Goal: Understand process/instructions: Learn about a topic

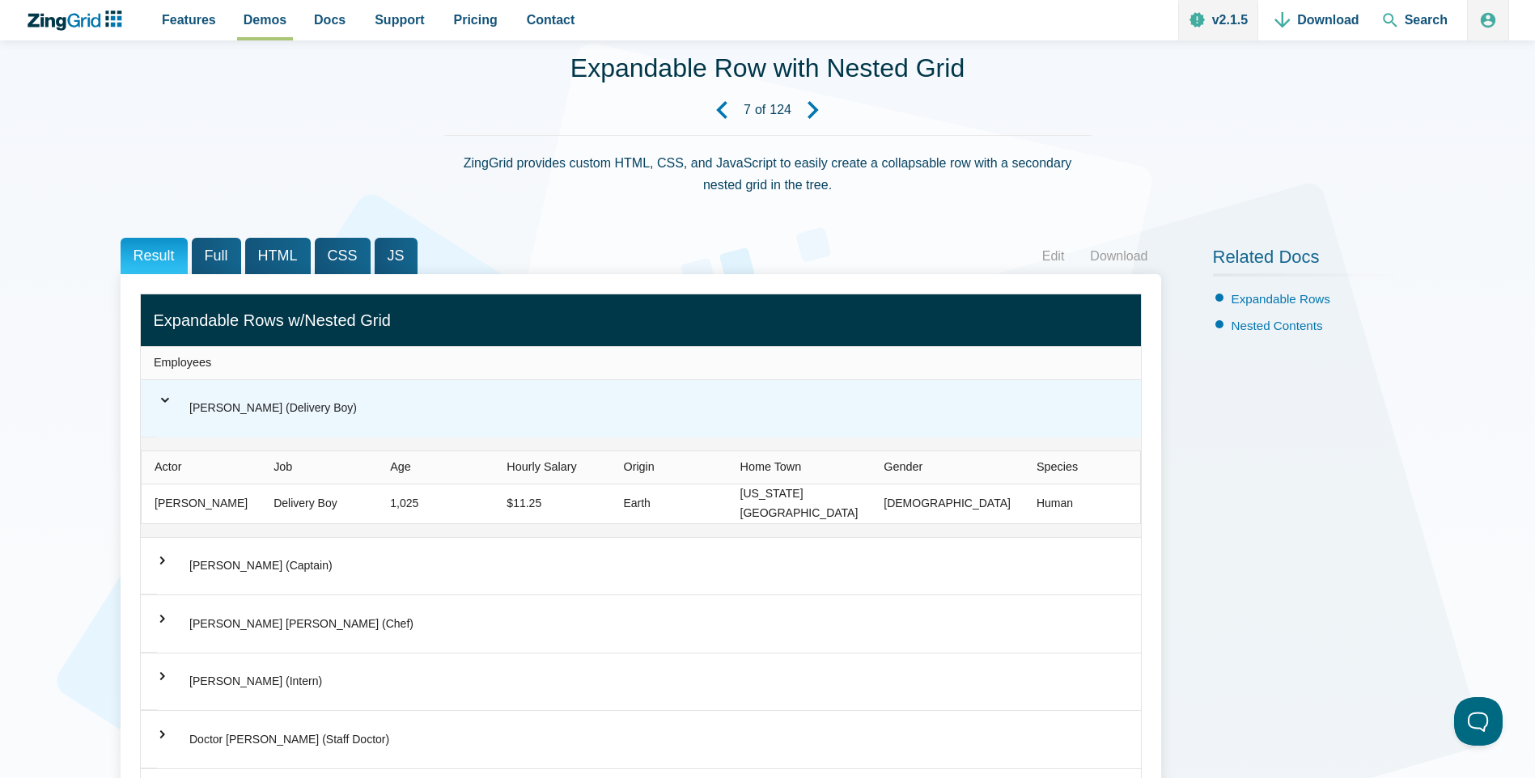
scroll to position [162, 0]
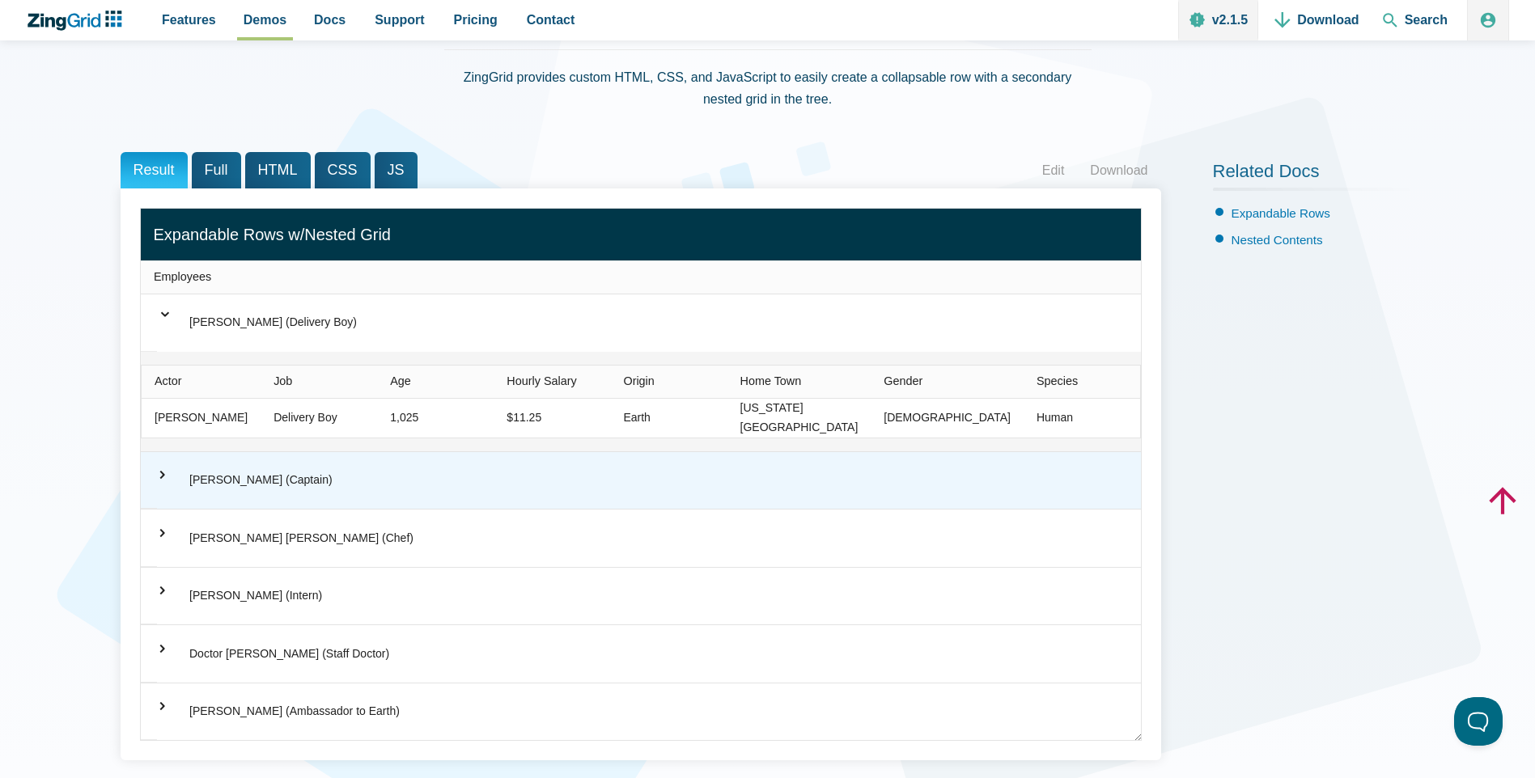
click at [172, 474] on span "⌃" at bounding box center [156, 475] width 33 height 16
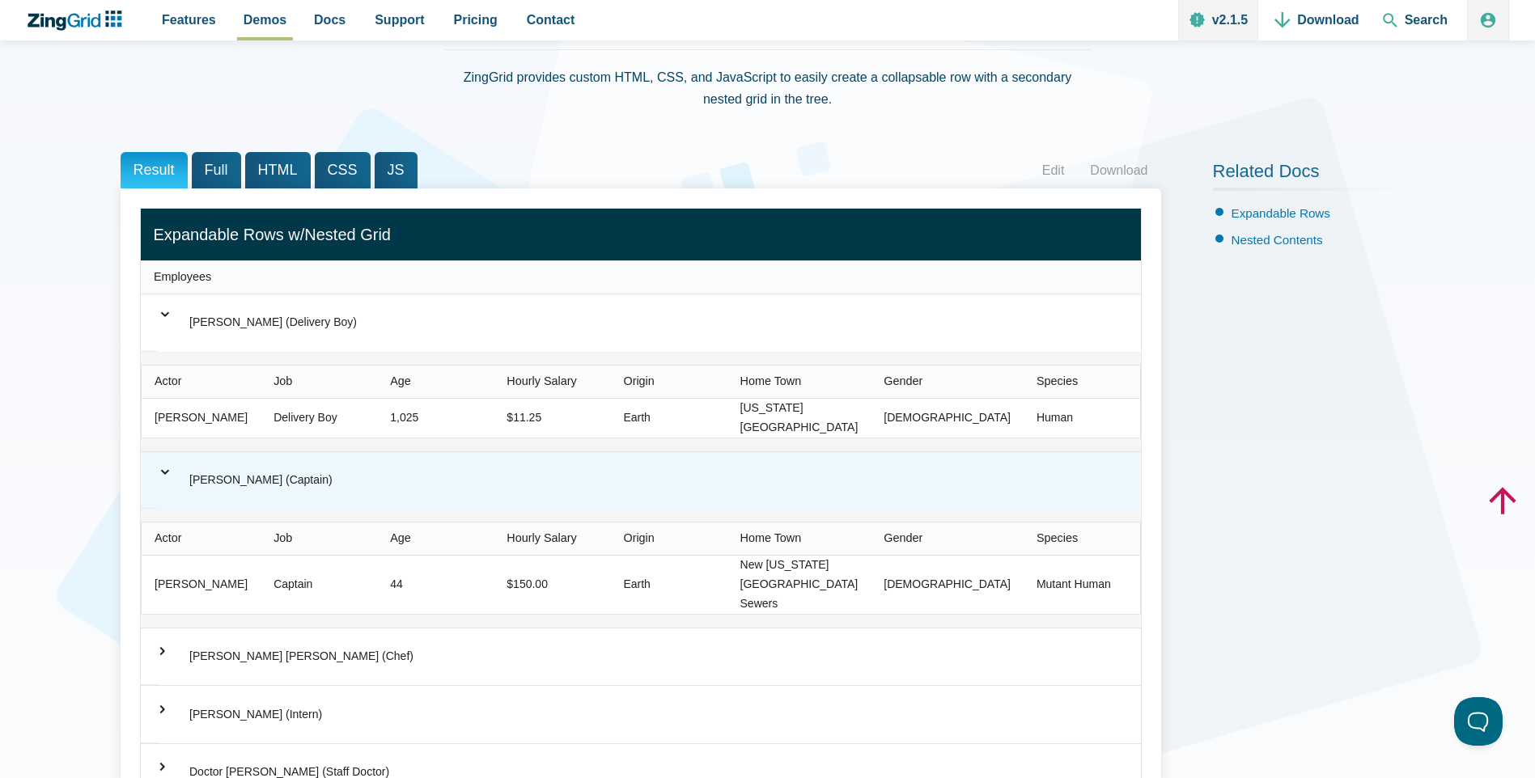
click at [172, 474] on span "⌃" at bounding box center [165, 466] width 16 height 33
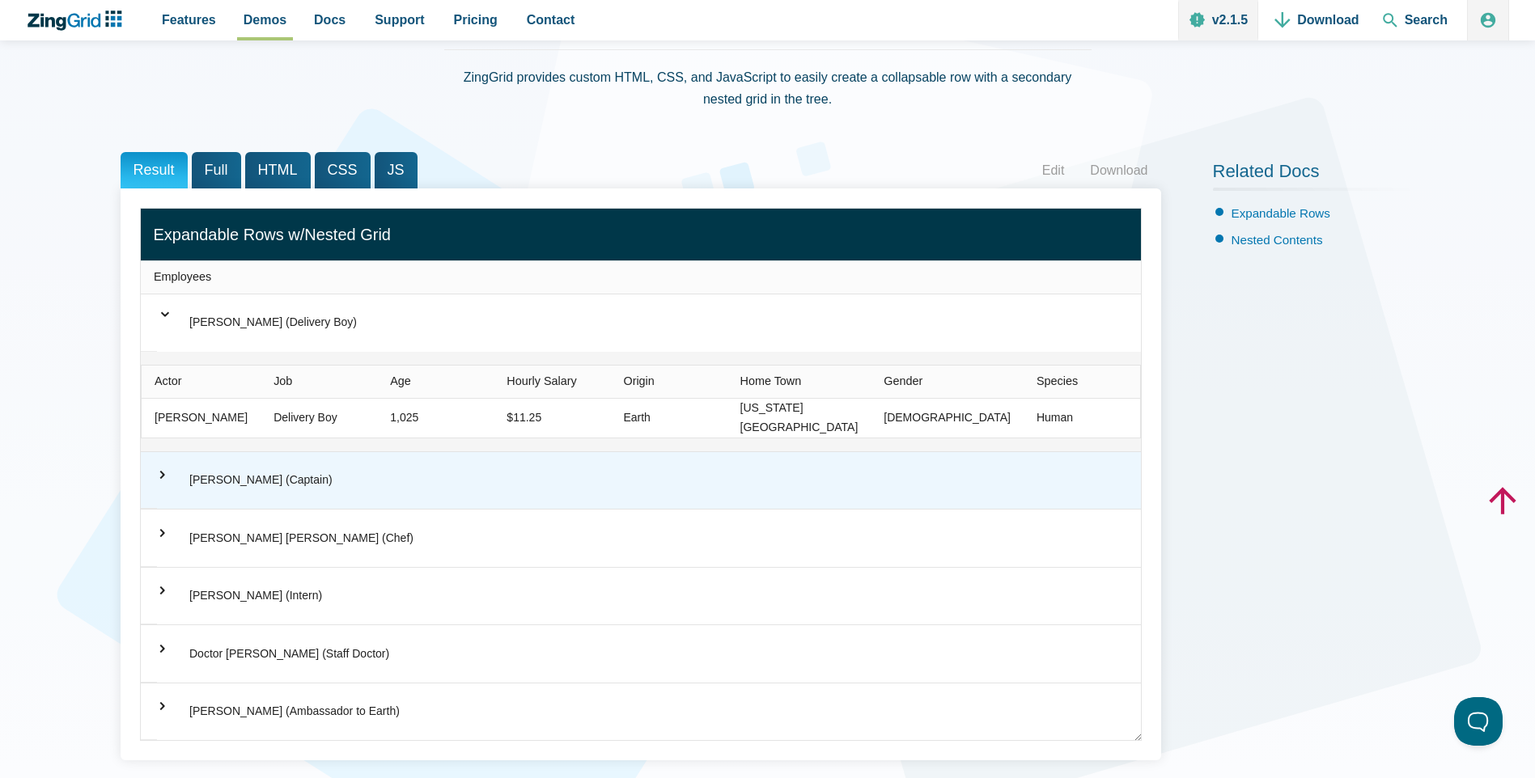
scroll to position [243, 0]
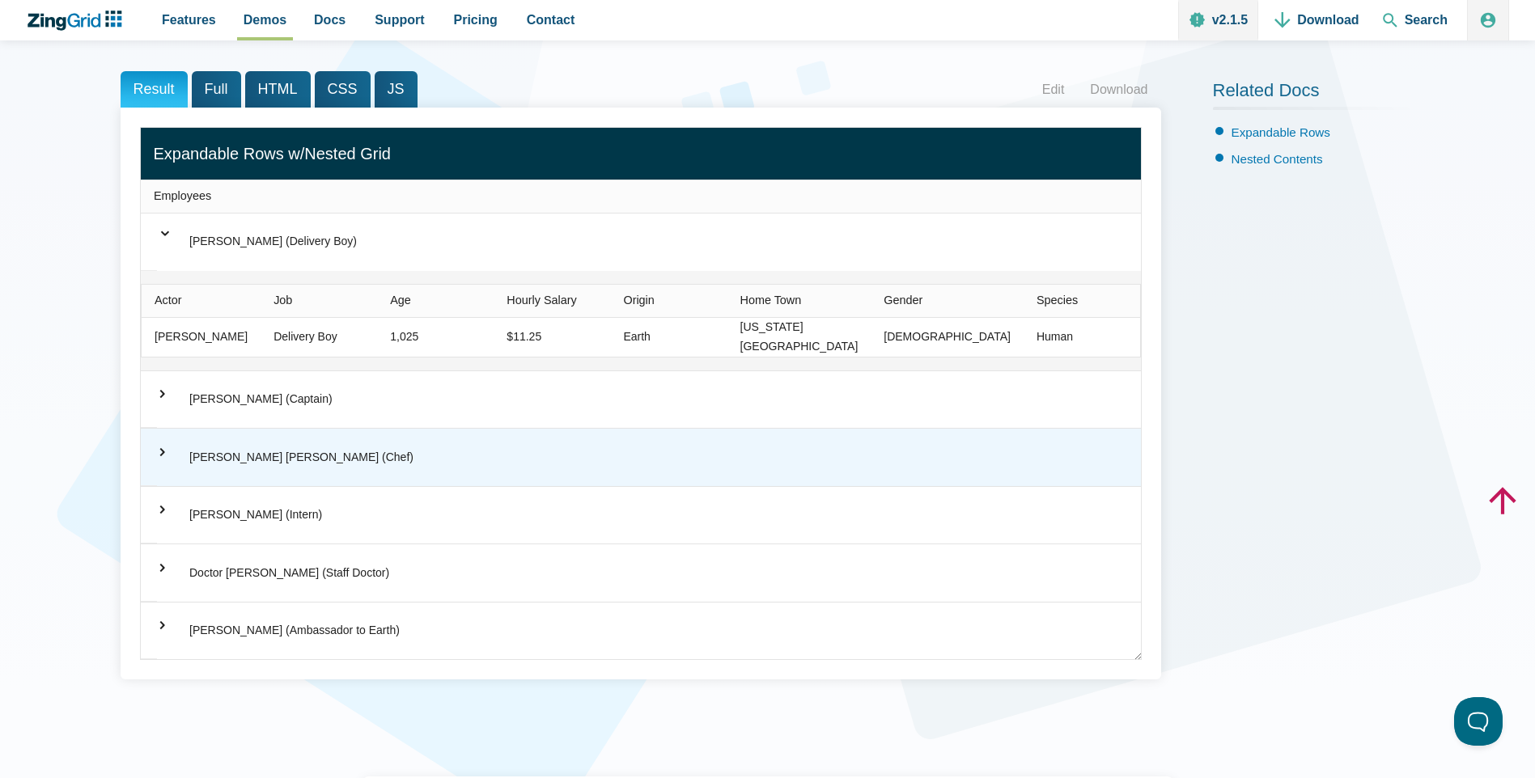
click at [168, 456] on div "⌃ [PERSON_NAME] Bending [PERSON_NAME] (Chef)" at bounding box center [641, 457] width 1000 height 57
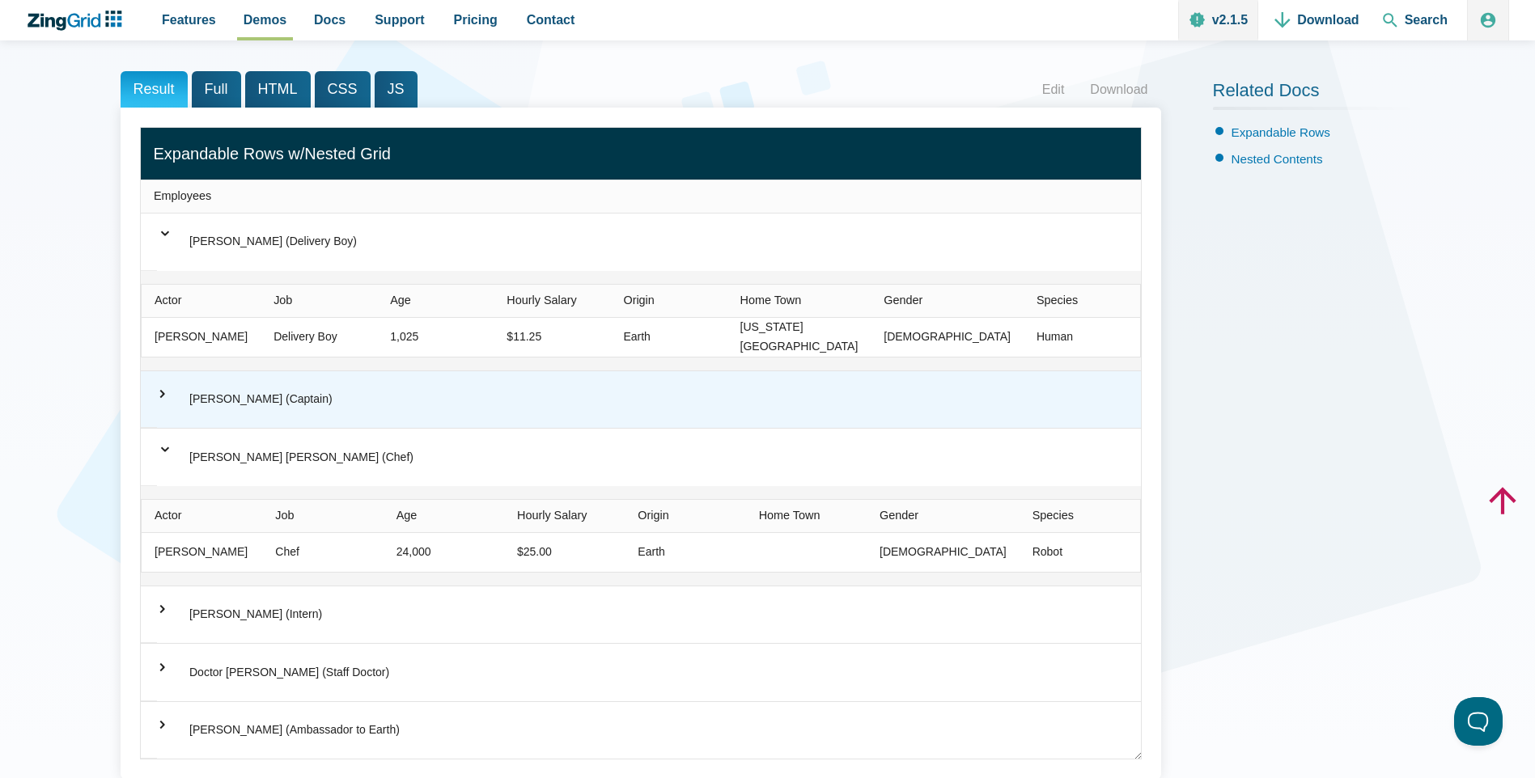
click at [156, 392] on span "⌃" at bounding box center [156, 394] width 33 height 16
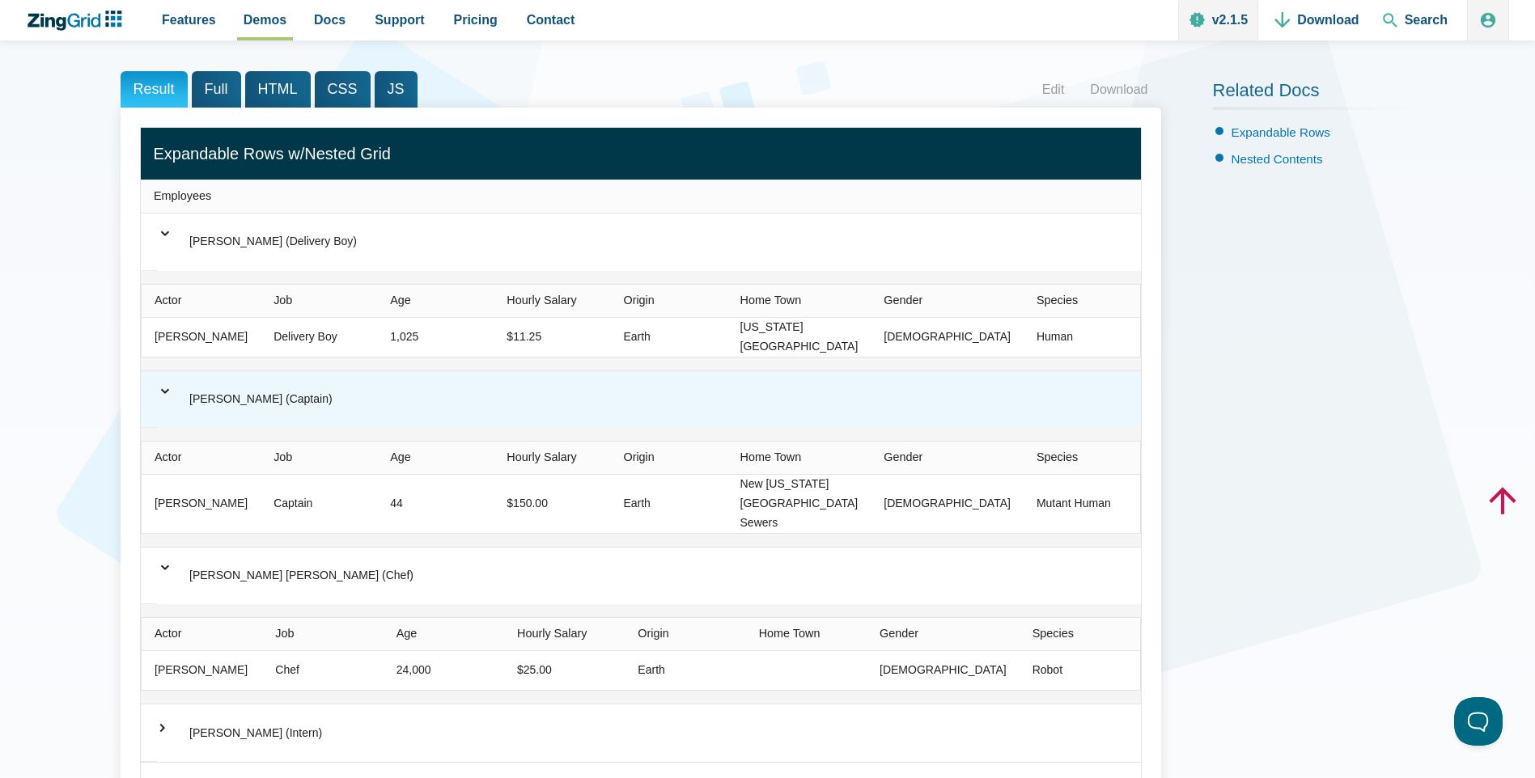
click at [156, 392] on div "⌃ [PERSON_NAME] (Captain)" at bounding box center [641, 399] width 1000 height 57
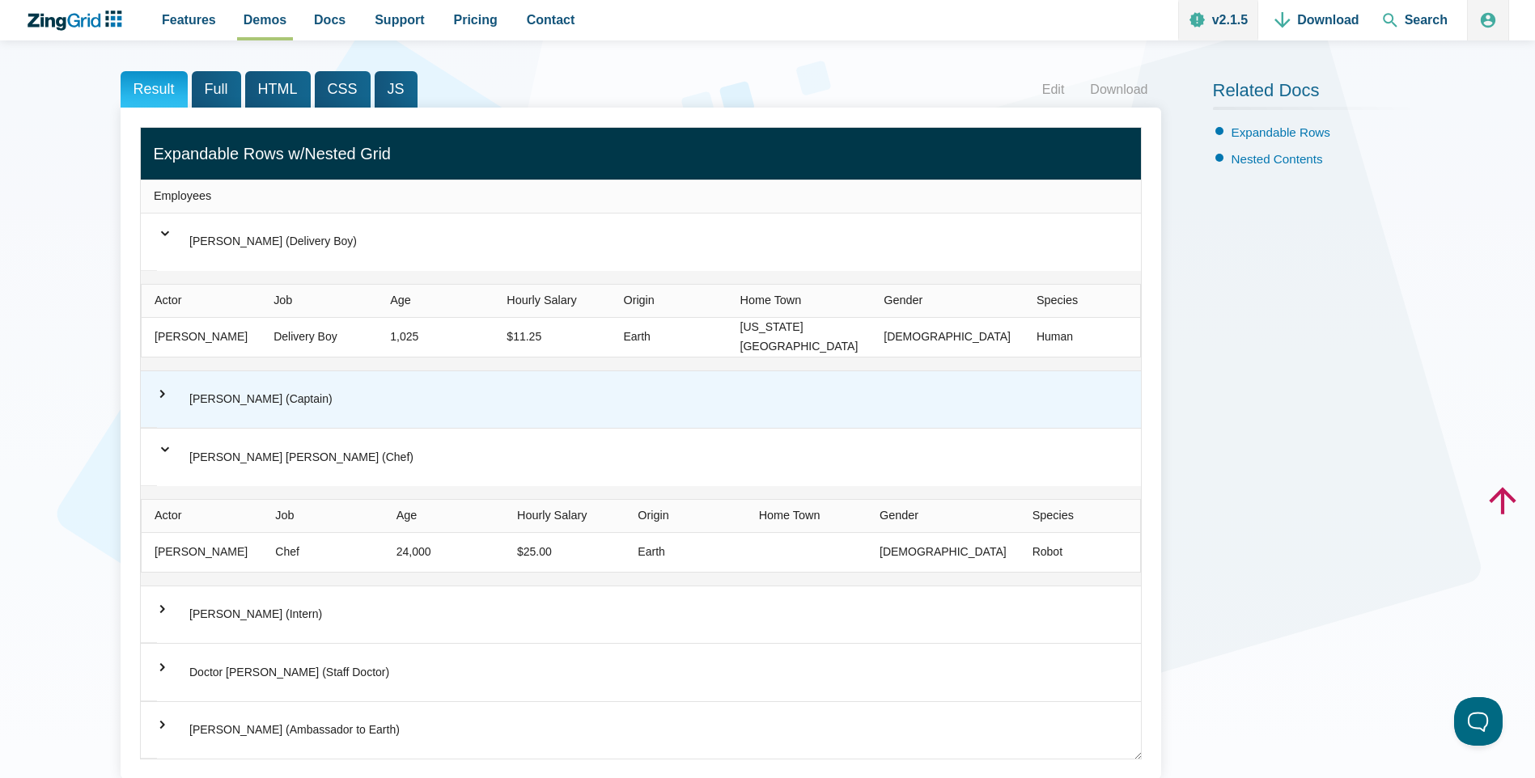
click at [156, 392] on span "⌃" at bounding box center [156, 394] width 33 height 16
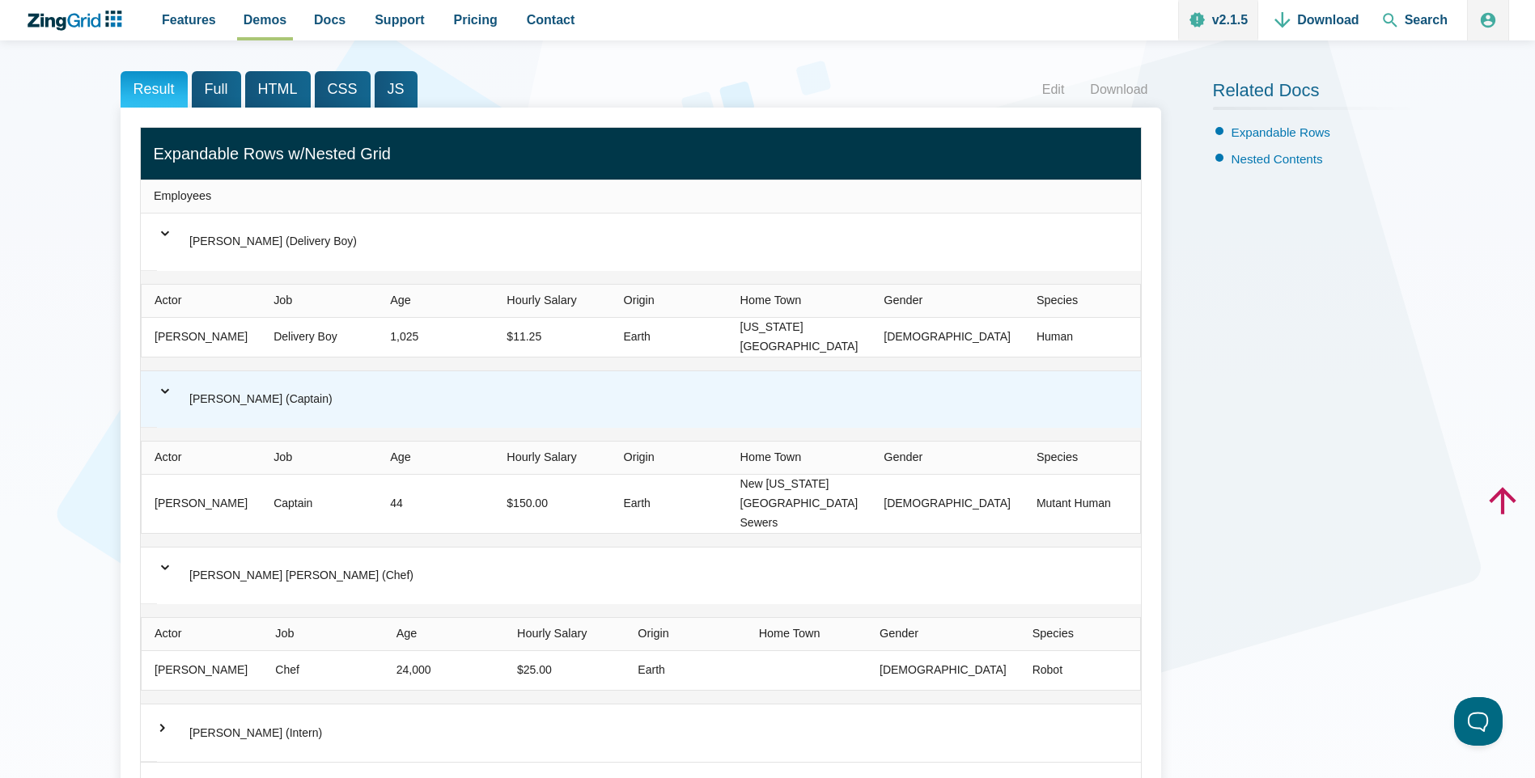
click at [156, 392] on div "⌃ [PERSON_NAME] (Captain)" at bounding box center [641, 399] width 1000 height 57
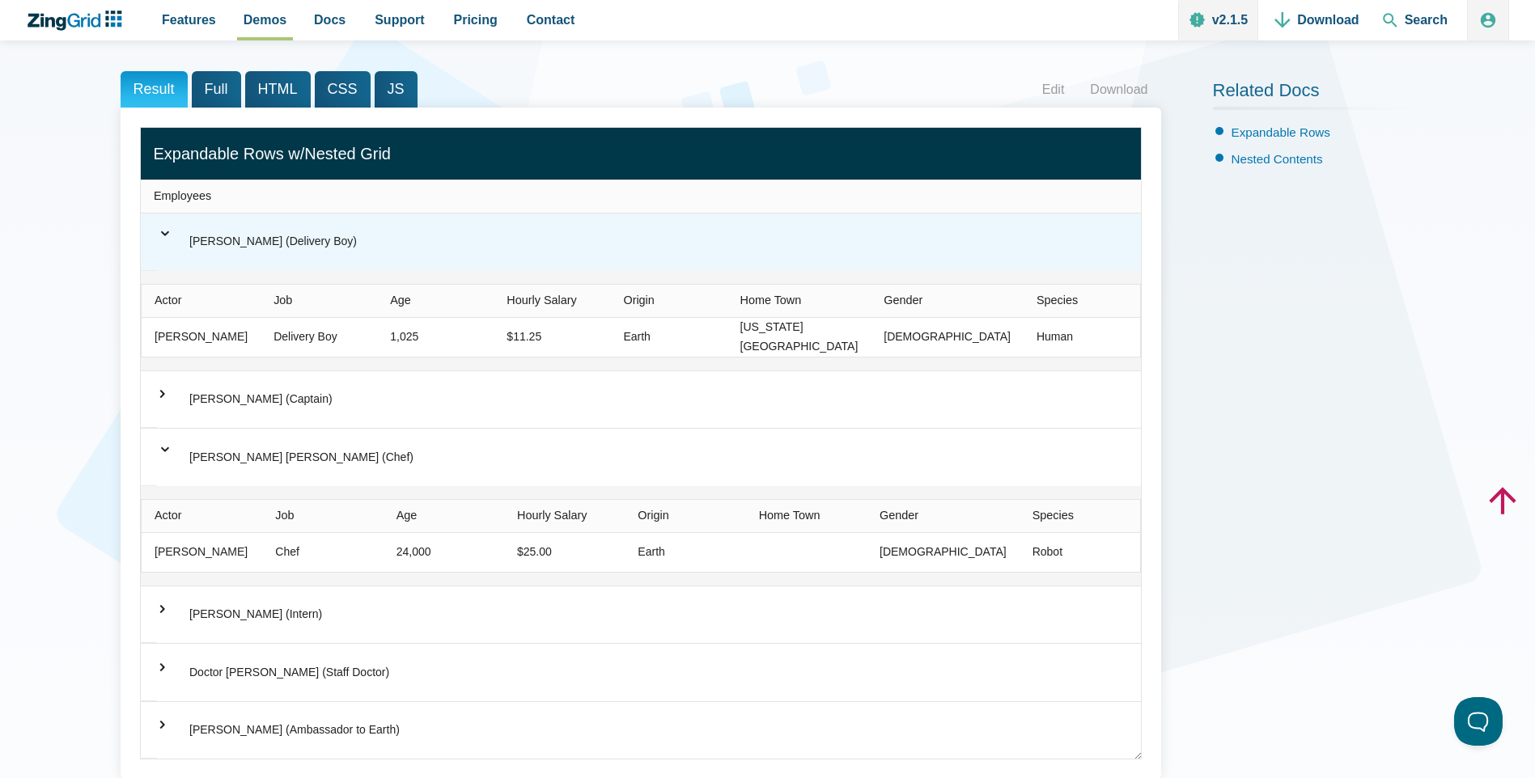
click at [172, 235] on span "⌃" at bounding box center [165, 228] width 16 height 33
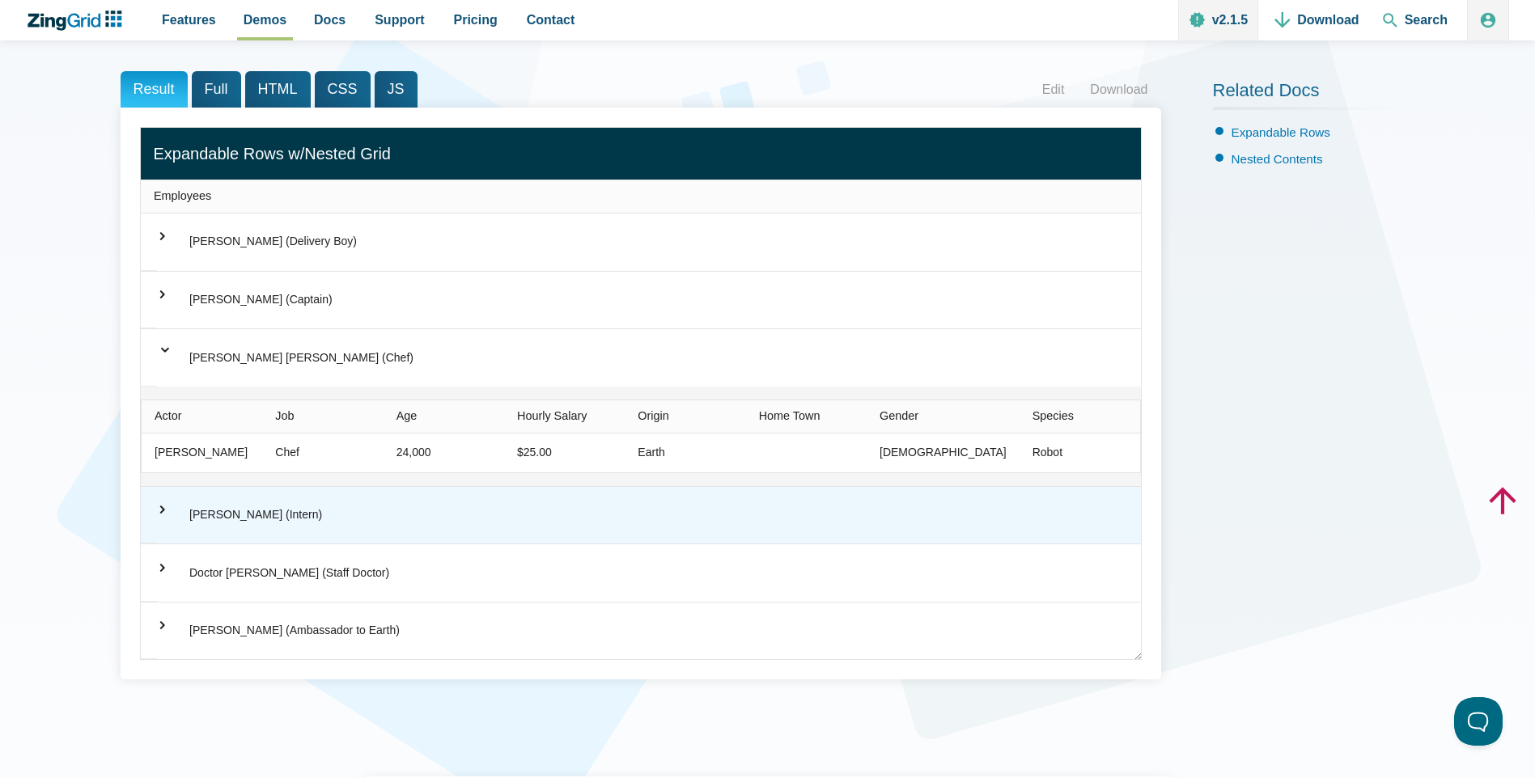
click at [168, 505] on span "⌃" at bounding box center [156, 510] width 33 height 16
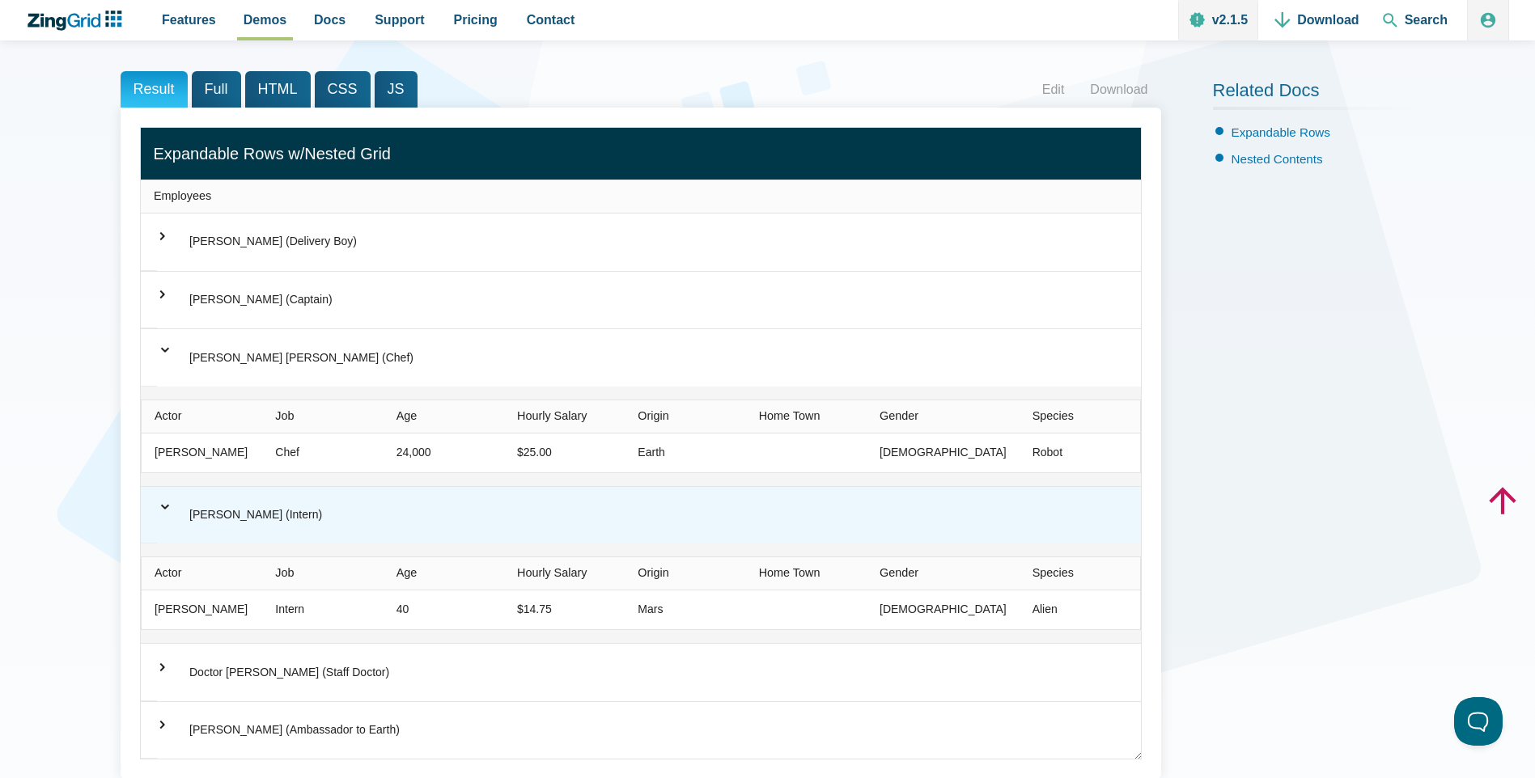
click at [168, 505] on span "⌃" at bounding box center [165, 501] width 16 height 33
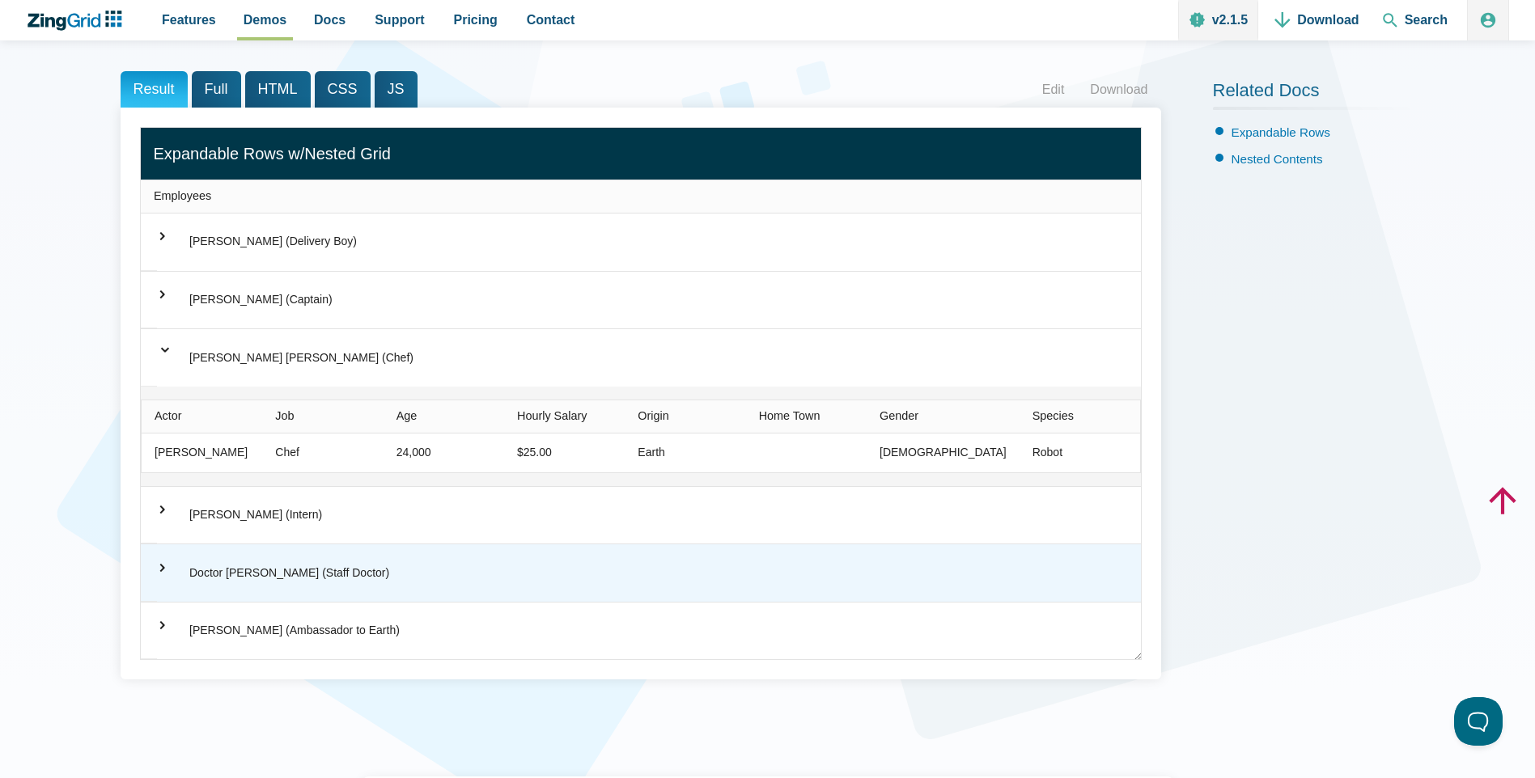
click at [158, 575] on div "⌃ Doctor [PERSON_NAME] (Staff Doctor)" at bounding box center [641, 573] width 1000 height 57
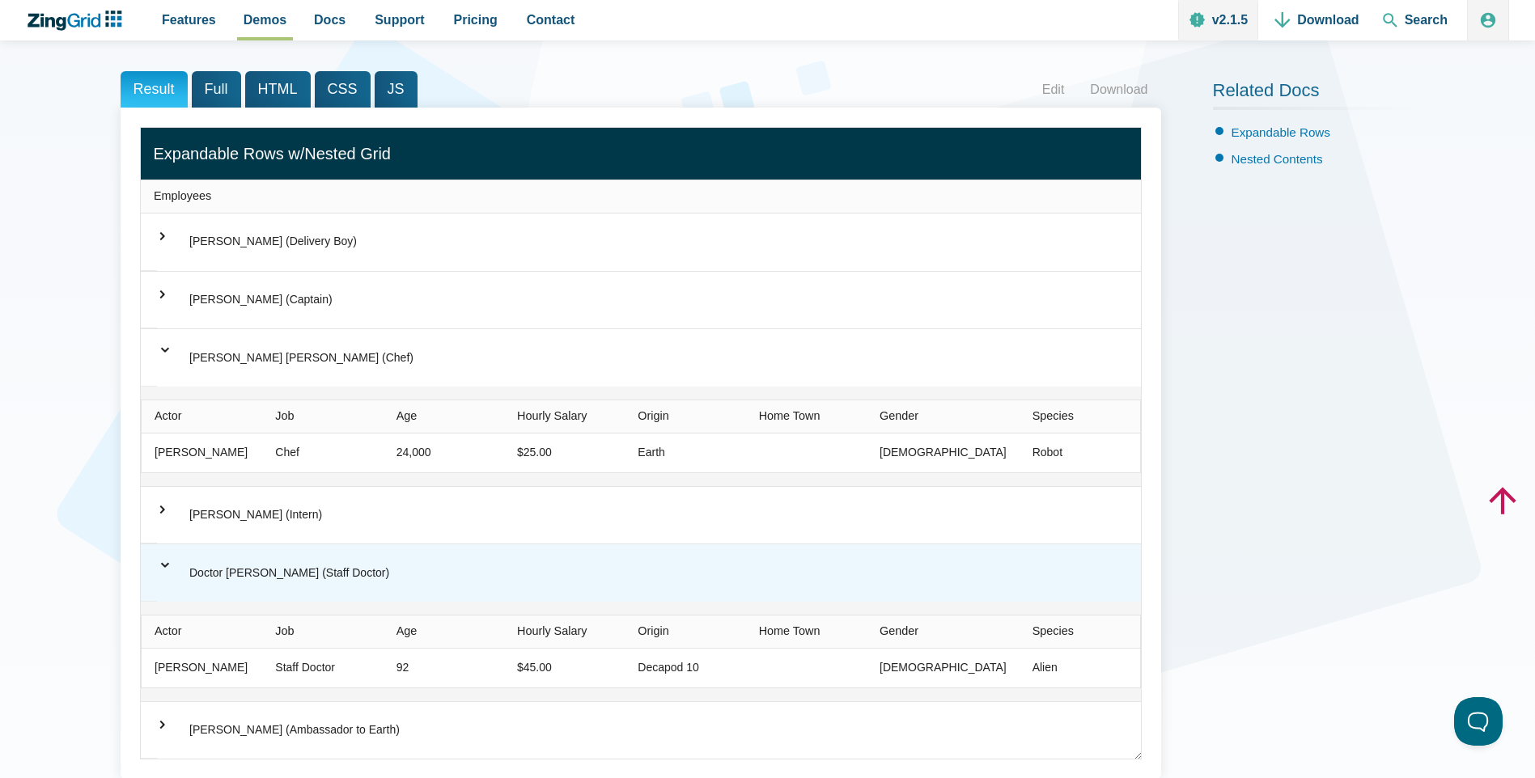
click at [158, 575] on div "⌃ Doctor [PERSON_NAME] (Staff Doctor)" at bounding box center [641, 573] width 1000 height 57
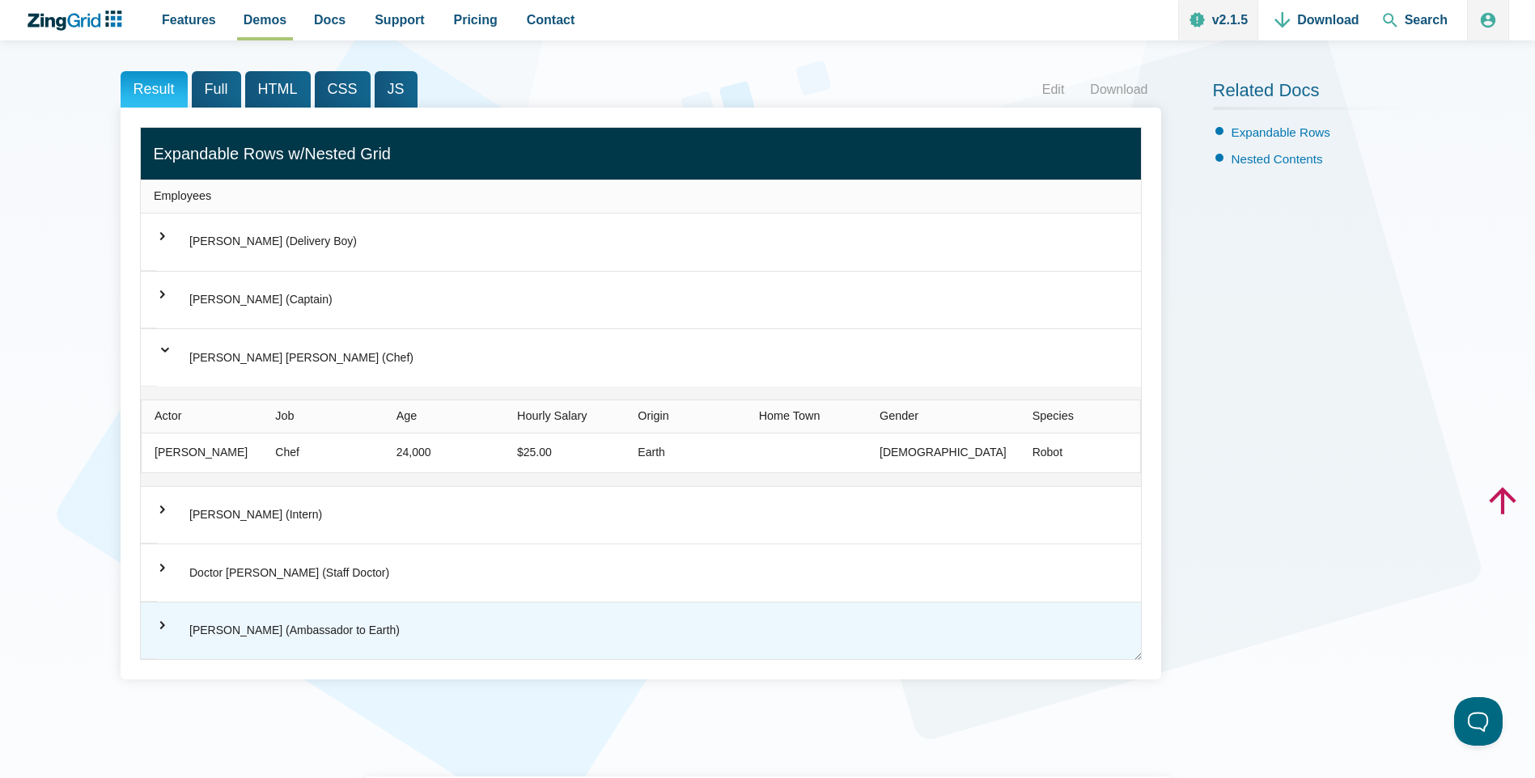
click at [175, 619] on div "⌃ [PERSON_NAME] (Ambassador to Earth)" at bounding box center [641, 631] width 1000 height 57
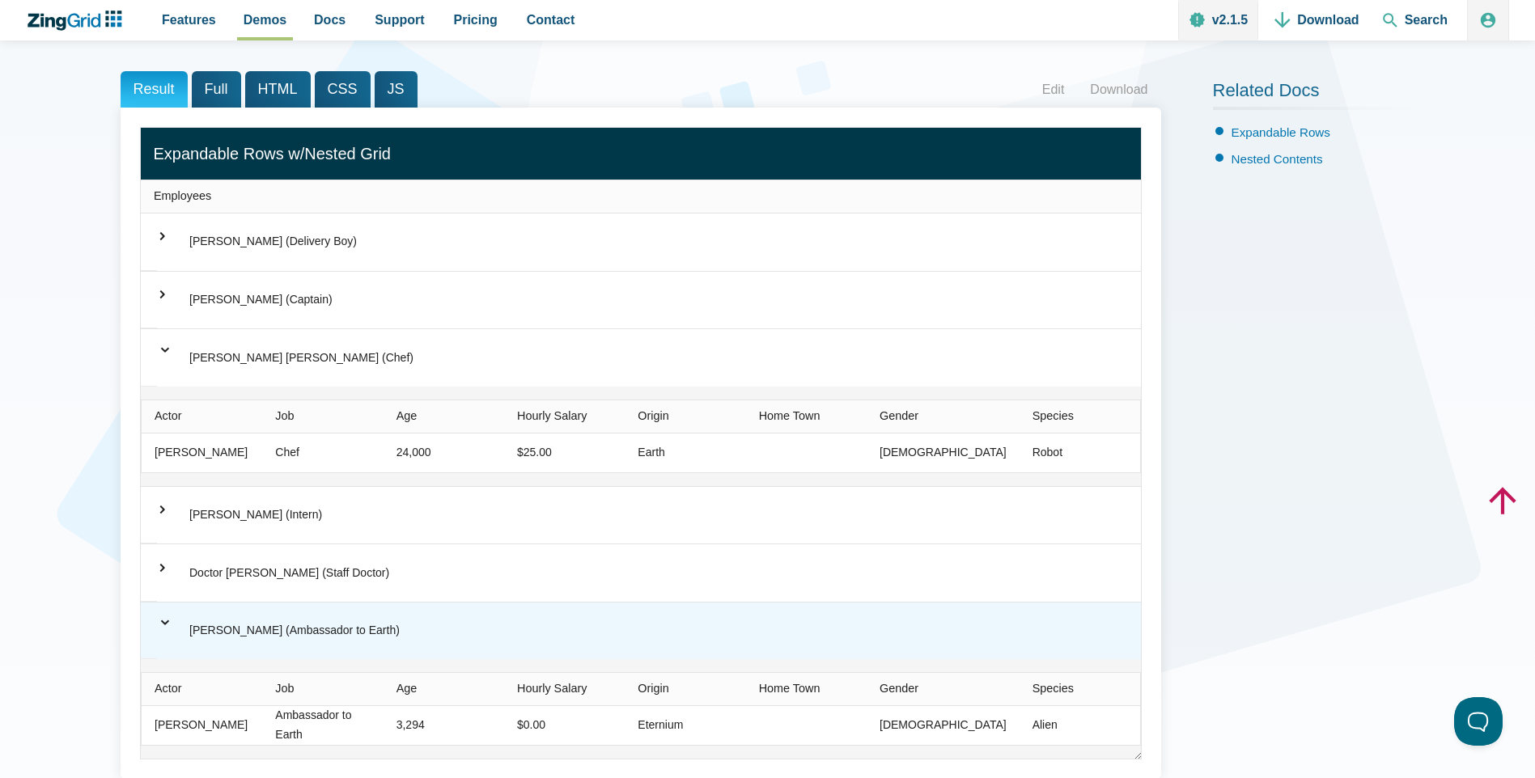
click at [175, 619] on div "⌃ [PERSON_NAME] (Ambassador to Earth)" at bounding box center [641, 631] width 1000 height 57
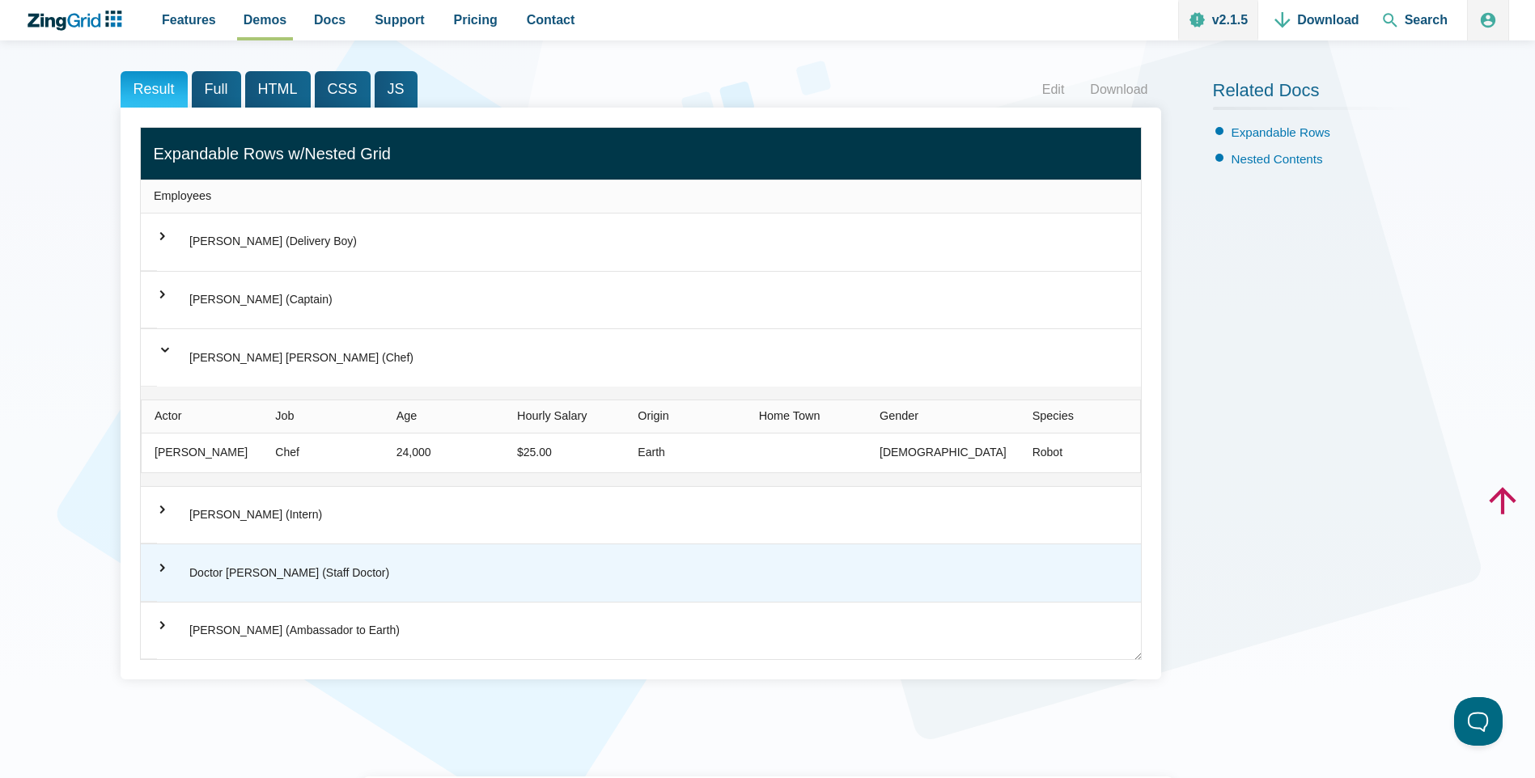
click at [171, 567] on span "⌃" at bounding box center [156, 568] width 33 height 16
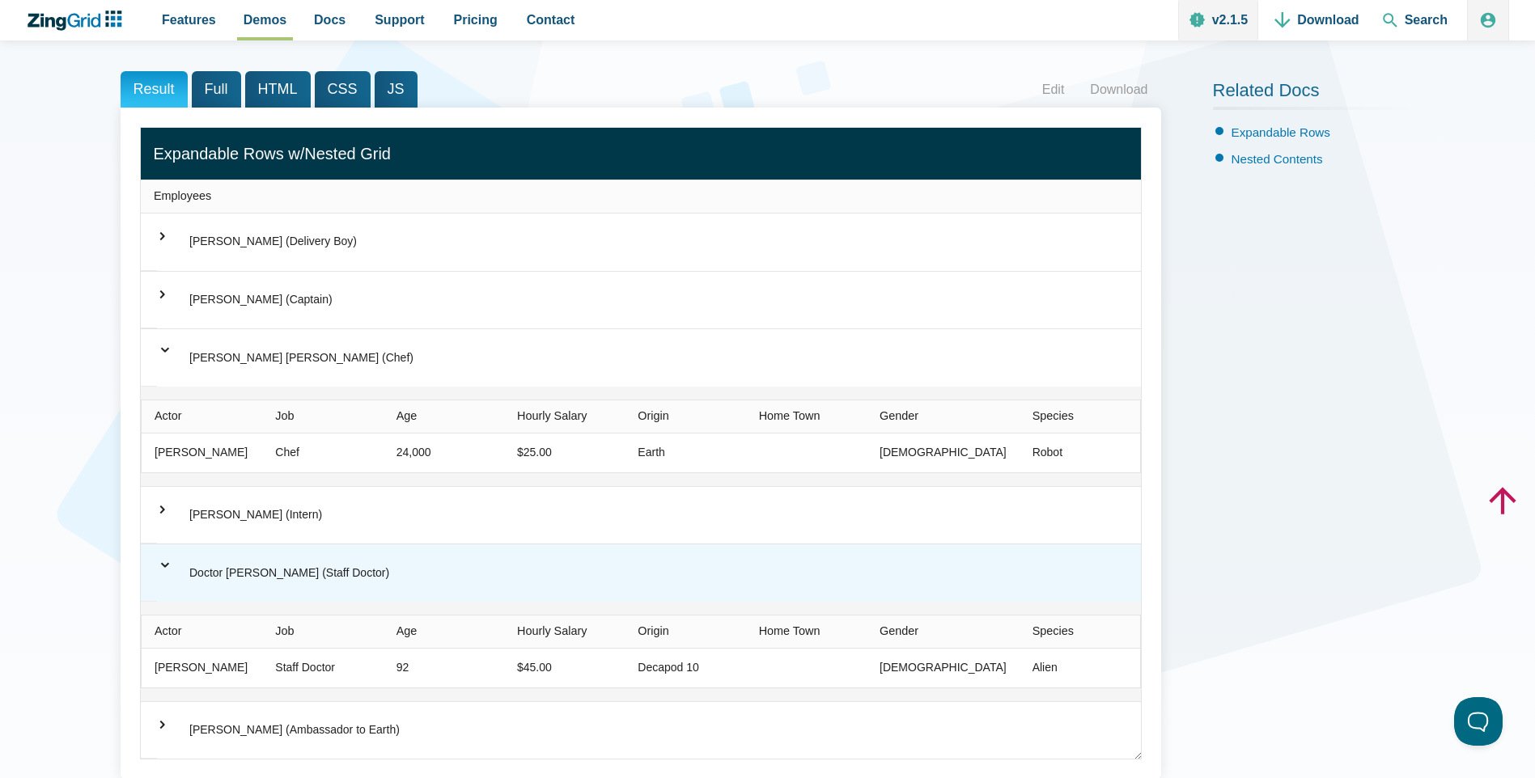
click at [171, 567] on span "⌃" at bounding box center [165, 559] width 16 height 33
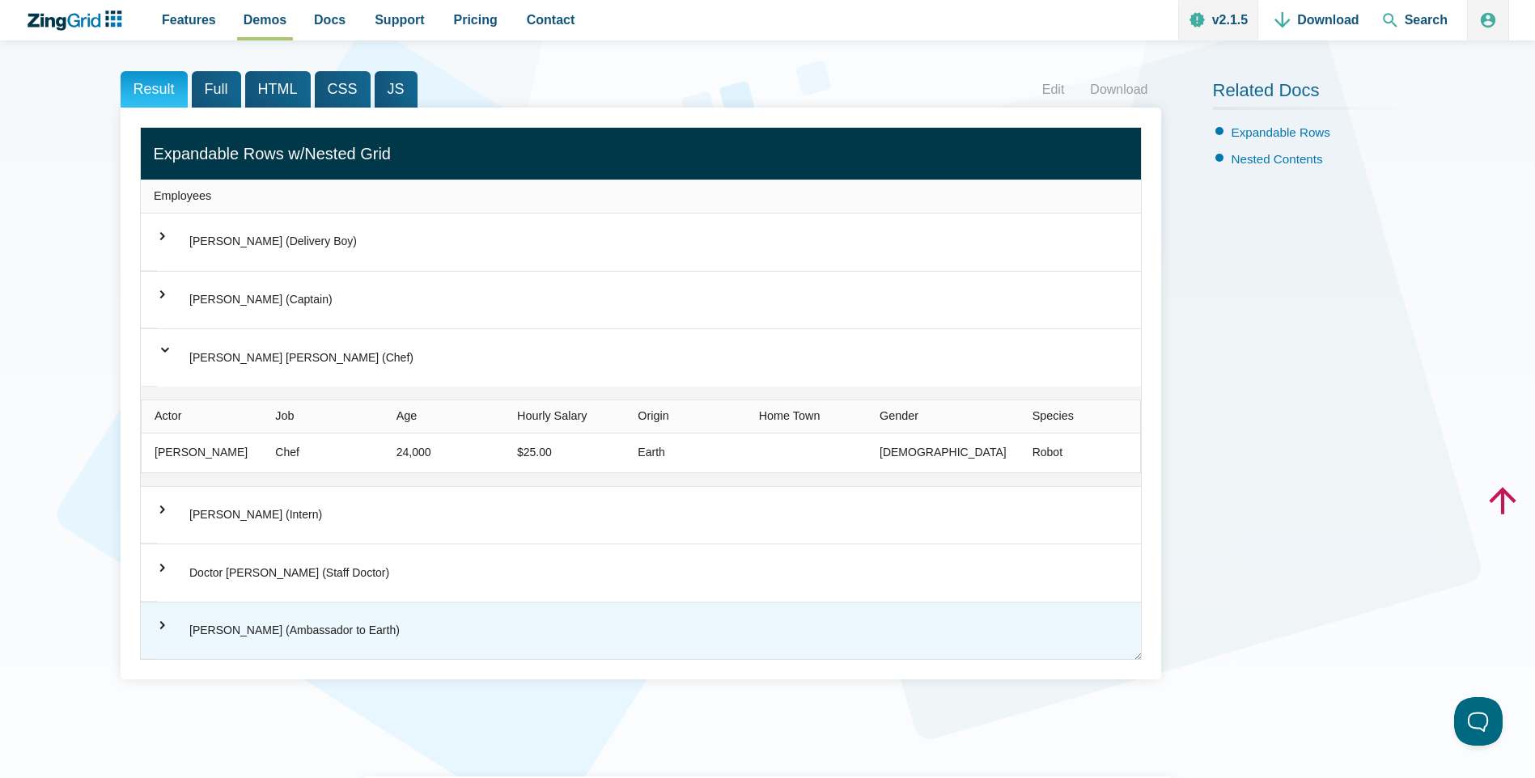
click at [165, 622] on span "⌃" at bounding box center [156, 625] width 33 height 16
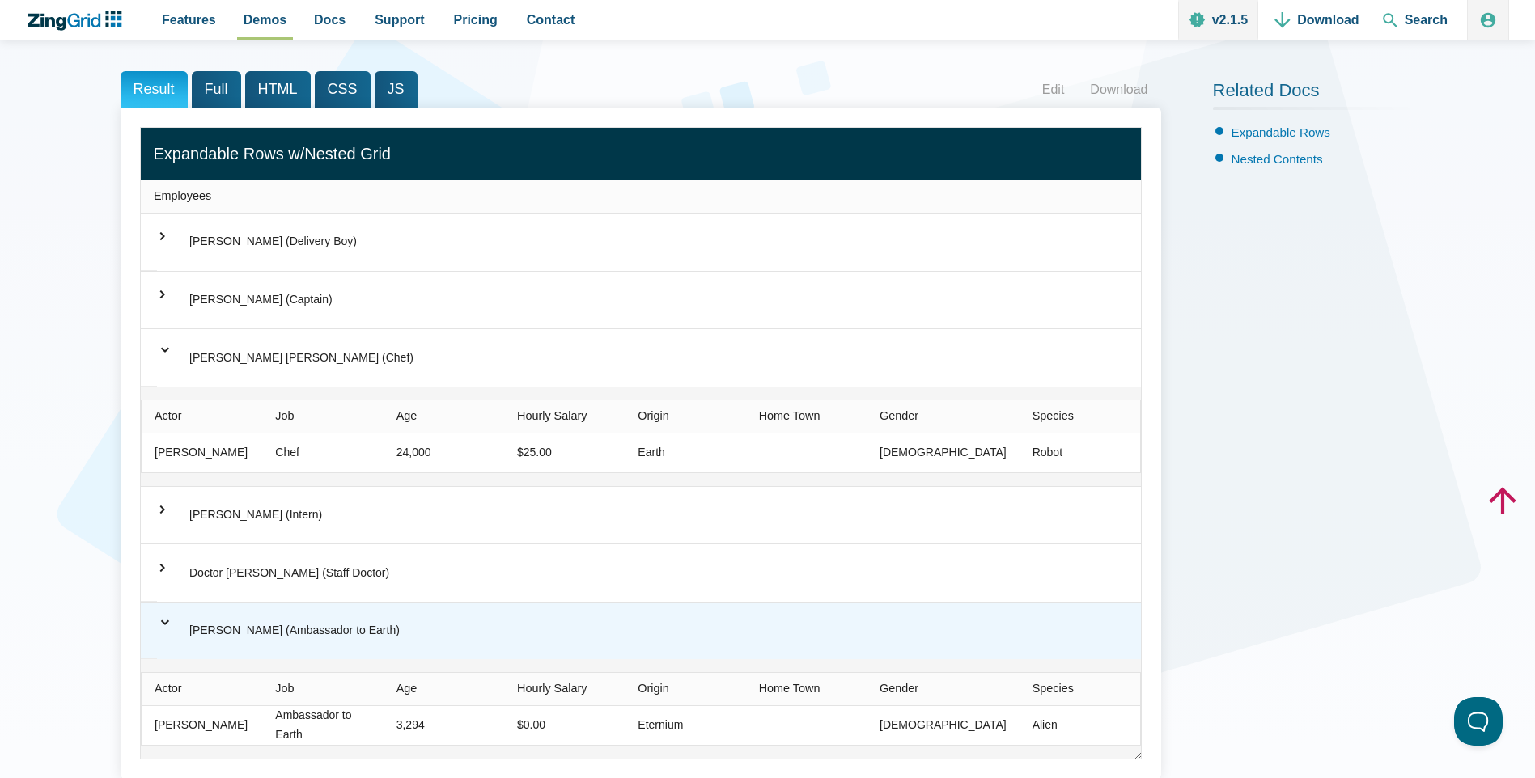
click at [165, 622] on span "⌃" at bounding box center [165, 616] width 16 height 33
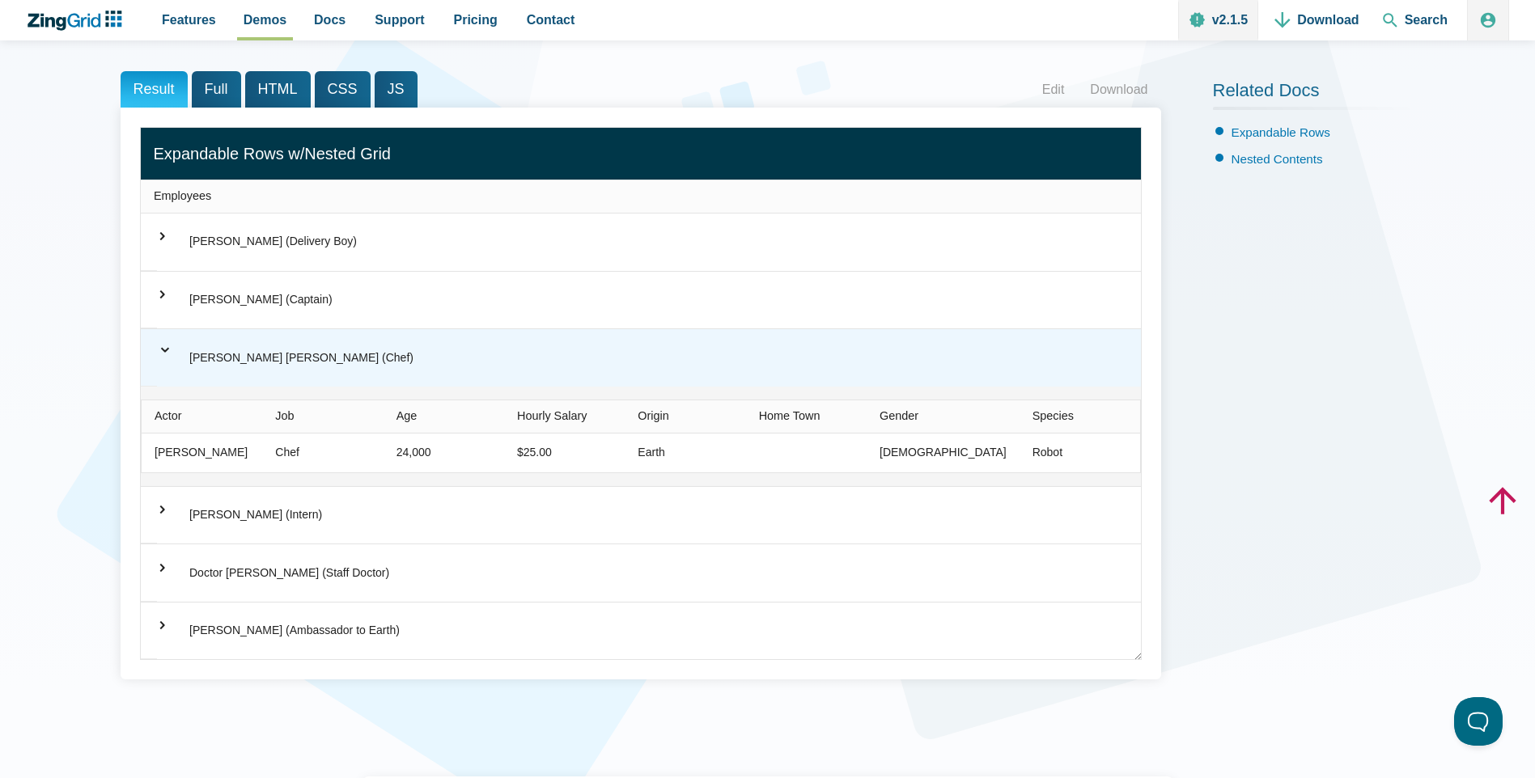
click at [171, 351] on span "⌃" at bounding box center [165, 344] width 16 height 33
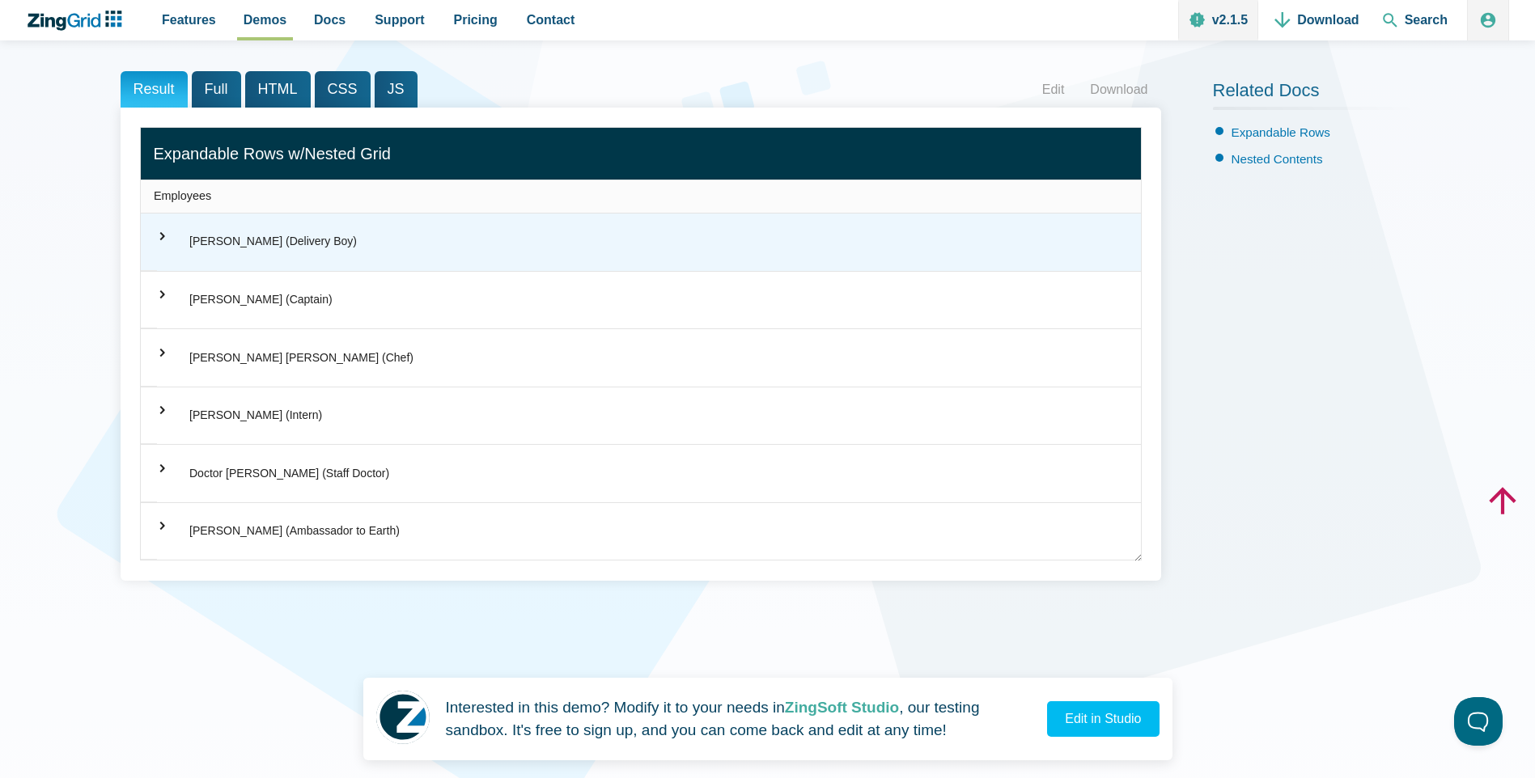
click at [155, 231] on span "⌃" at bounding box center [156, 236] width 33 height 16
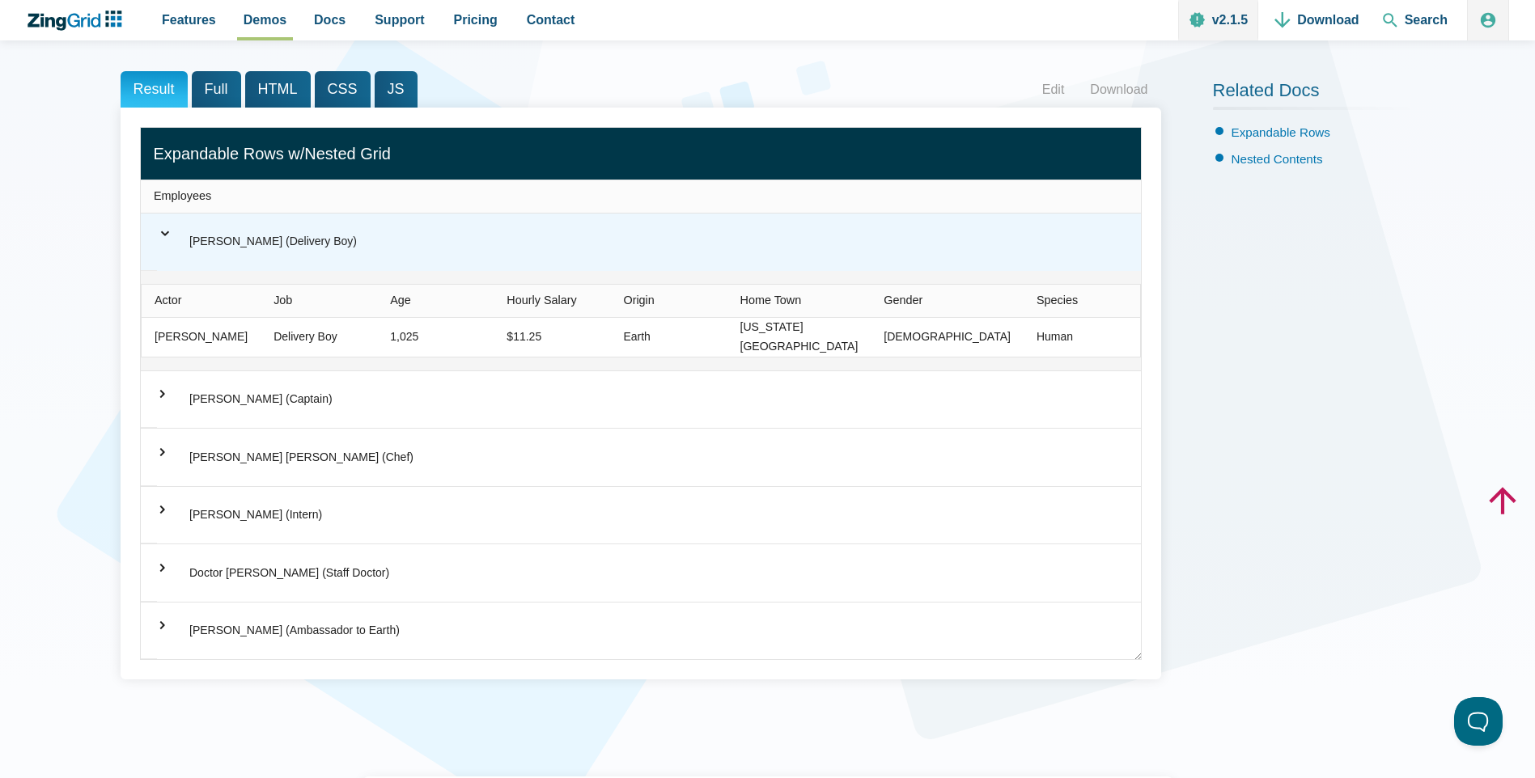
click at [158, 231] on div "⌃ [PERSON_NAME] (Delivery Boy)" at bounding box center [641, 242] width 1000 height 57
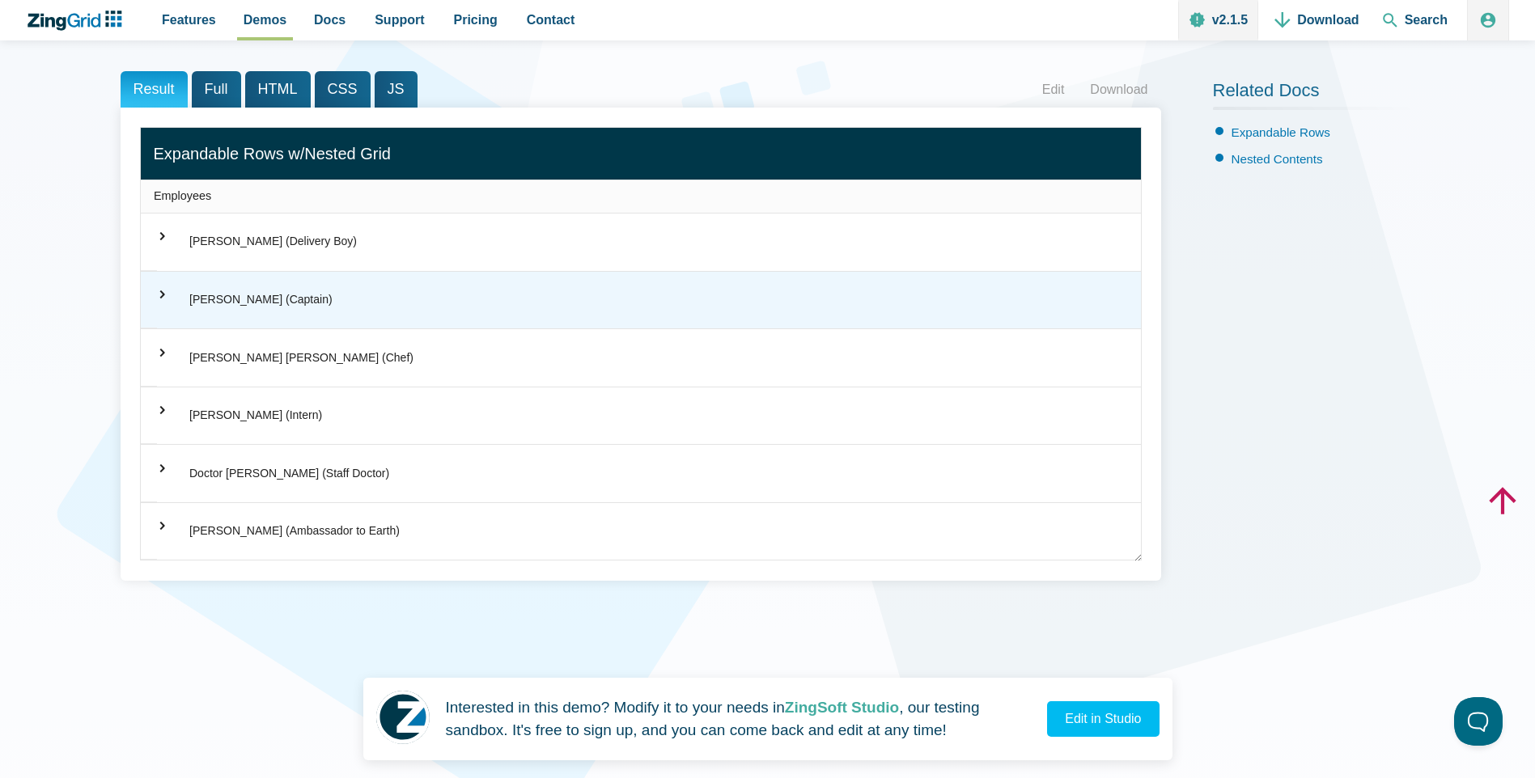
click at [169, 293] on span "⌃" at bounding box center [156, 294] width 33 height 16
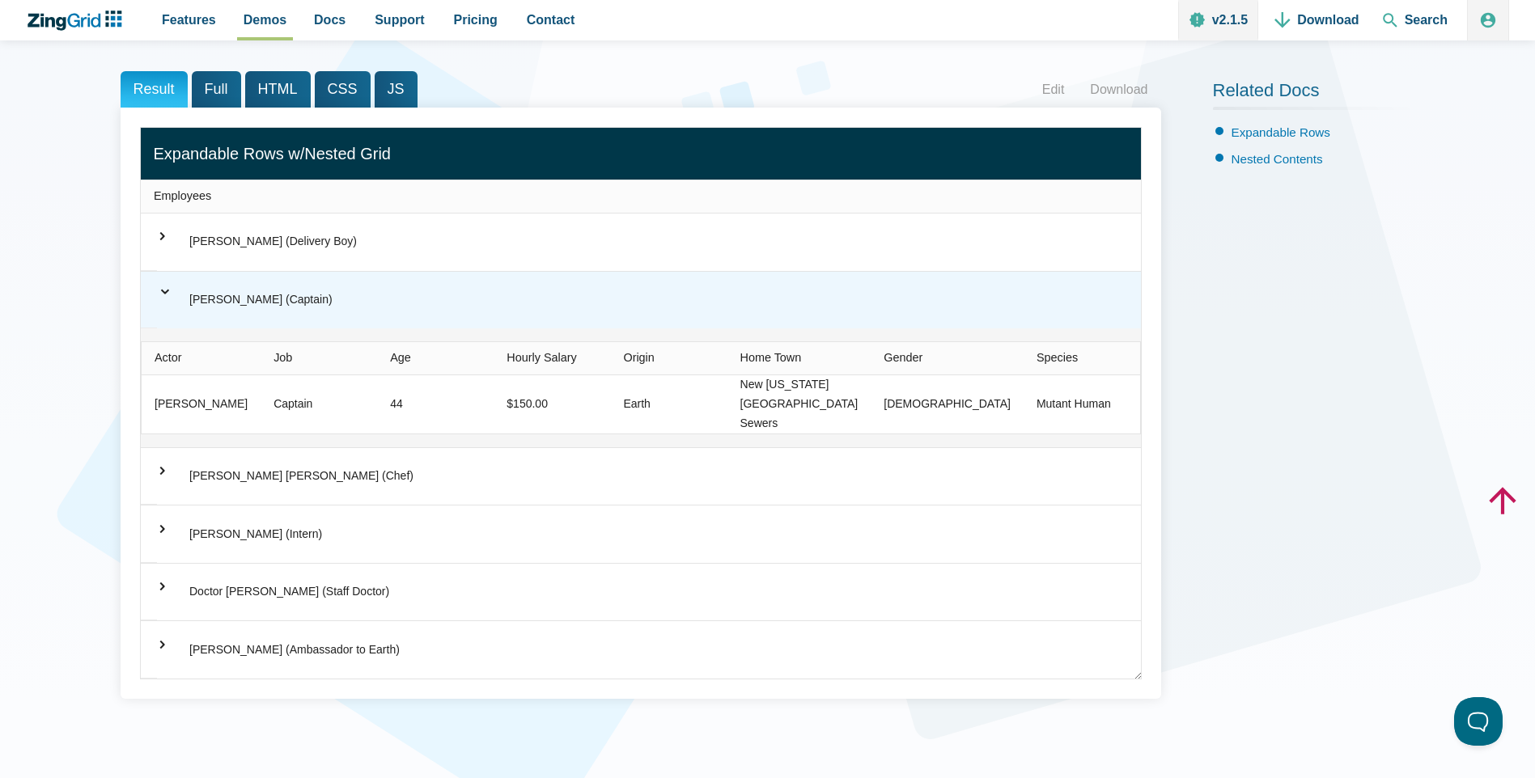
click at [170, 295] on span "⌃" at bounding box center [165, 285] width 16 height 33
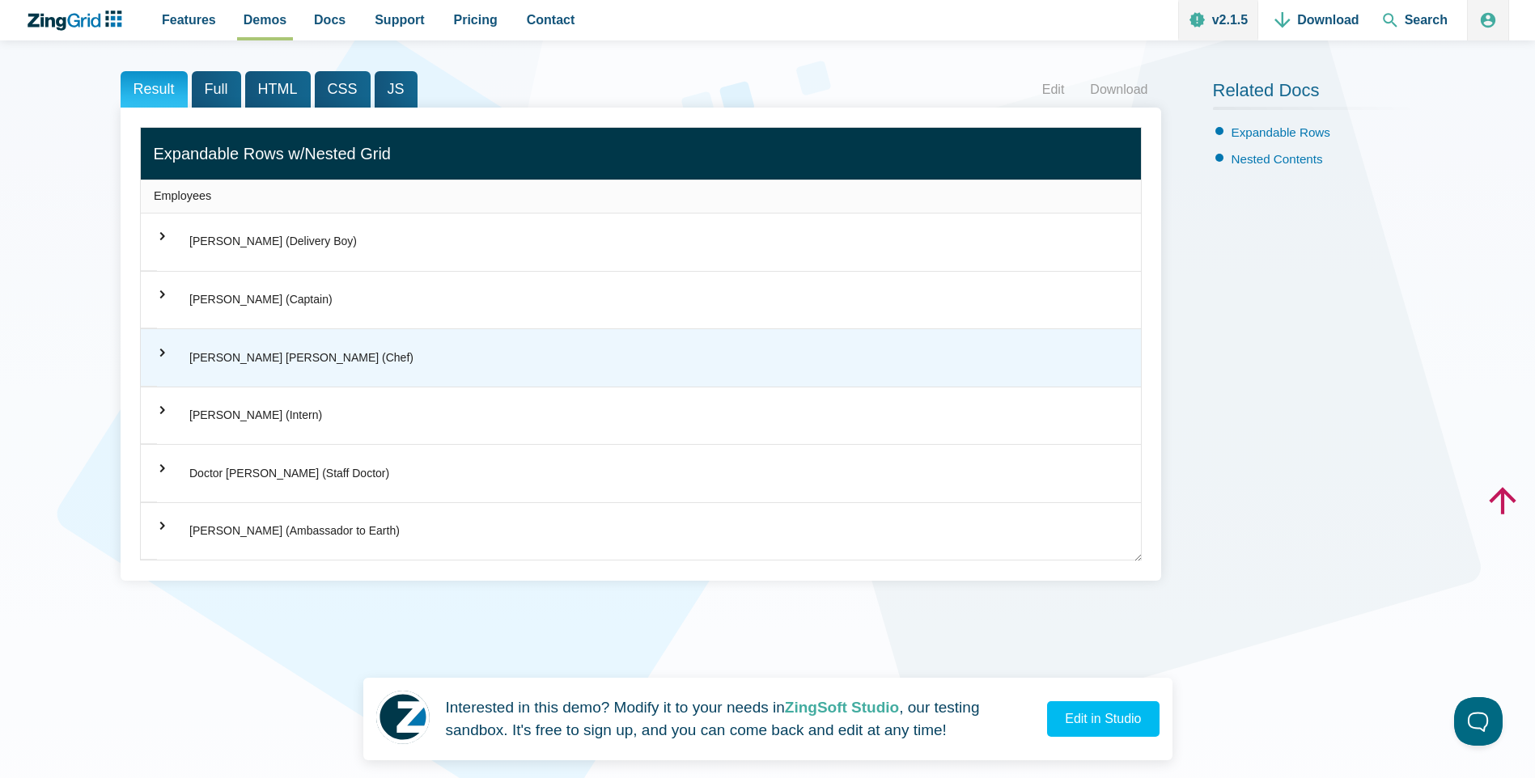
click at [167, 348] on span "⌃" at bounding box center [156, 353] width 33 height 16
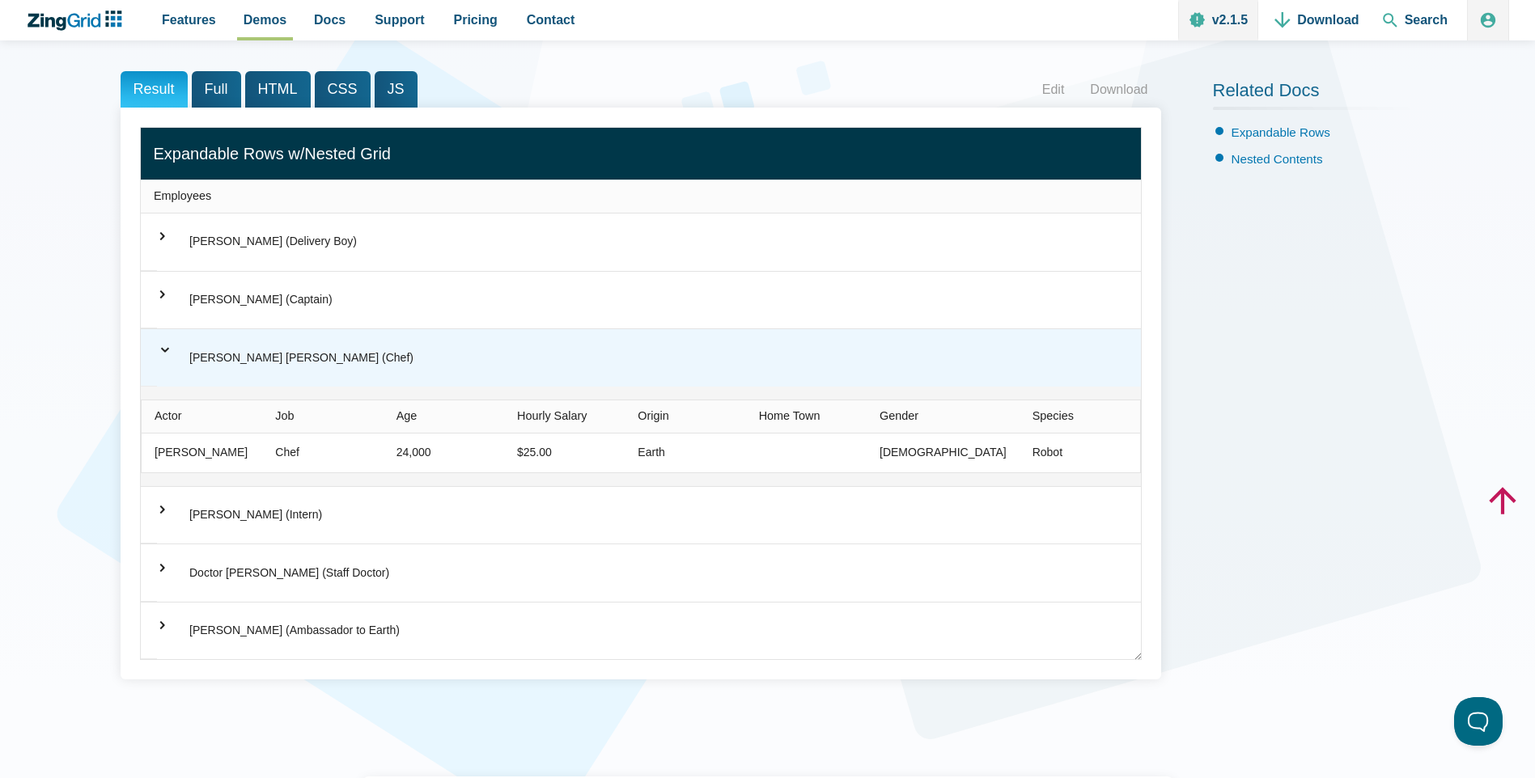
click at [167, 348] on span "⌃" at bounding box center [165, 344] width 16 height 33
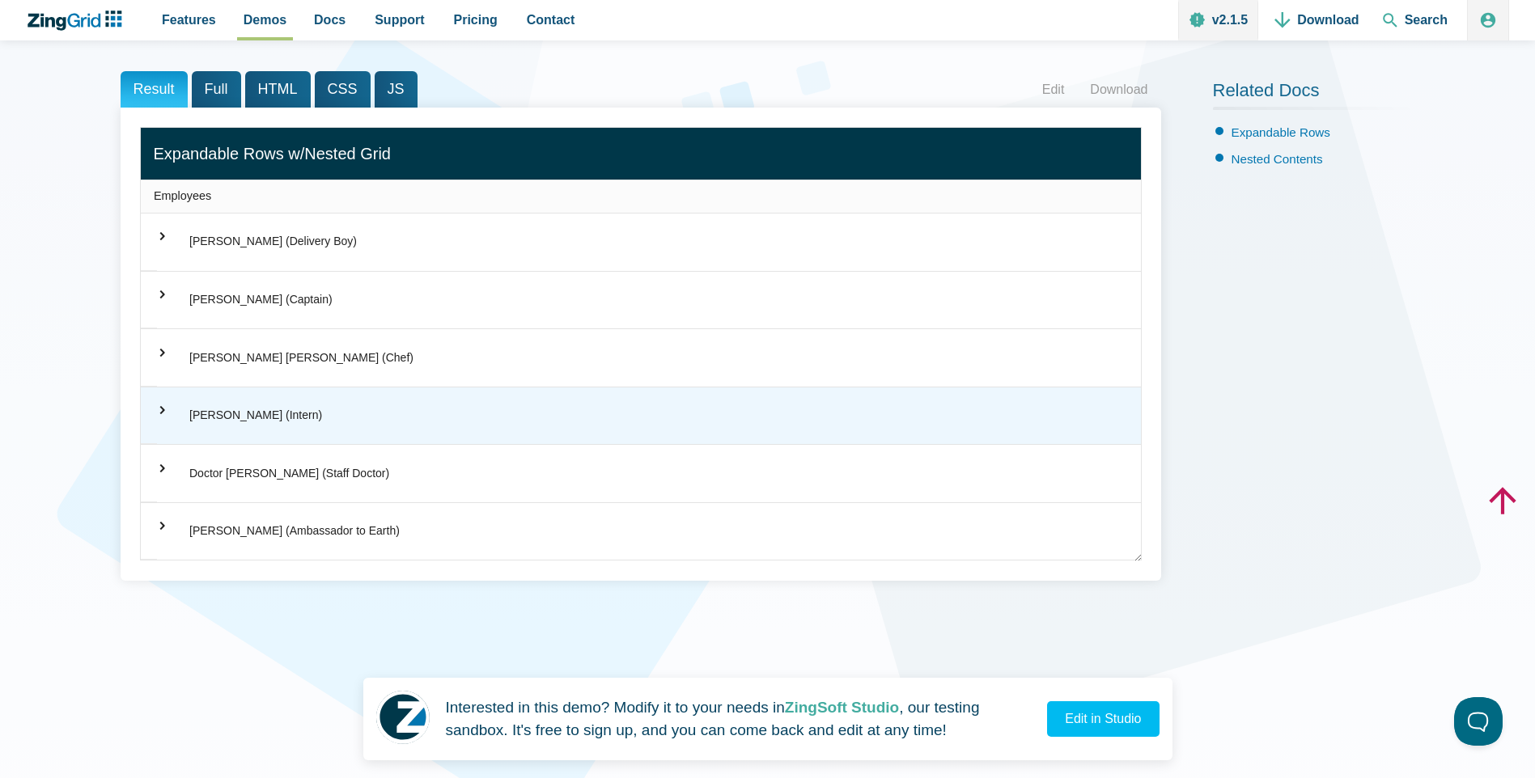
click at [179, 426] on div "⌃ [PERSON_NAME] (Intern)" at bounding box center [641, 416] width 1000 height 57
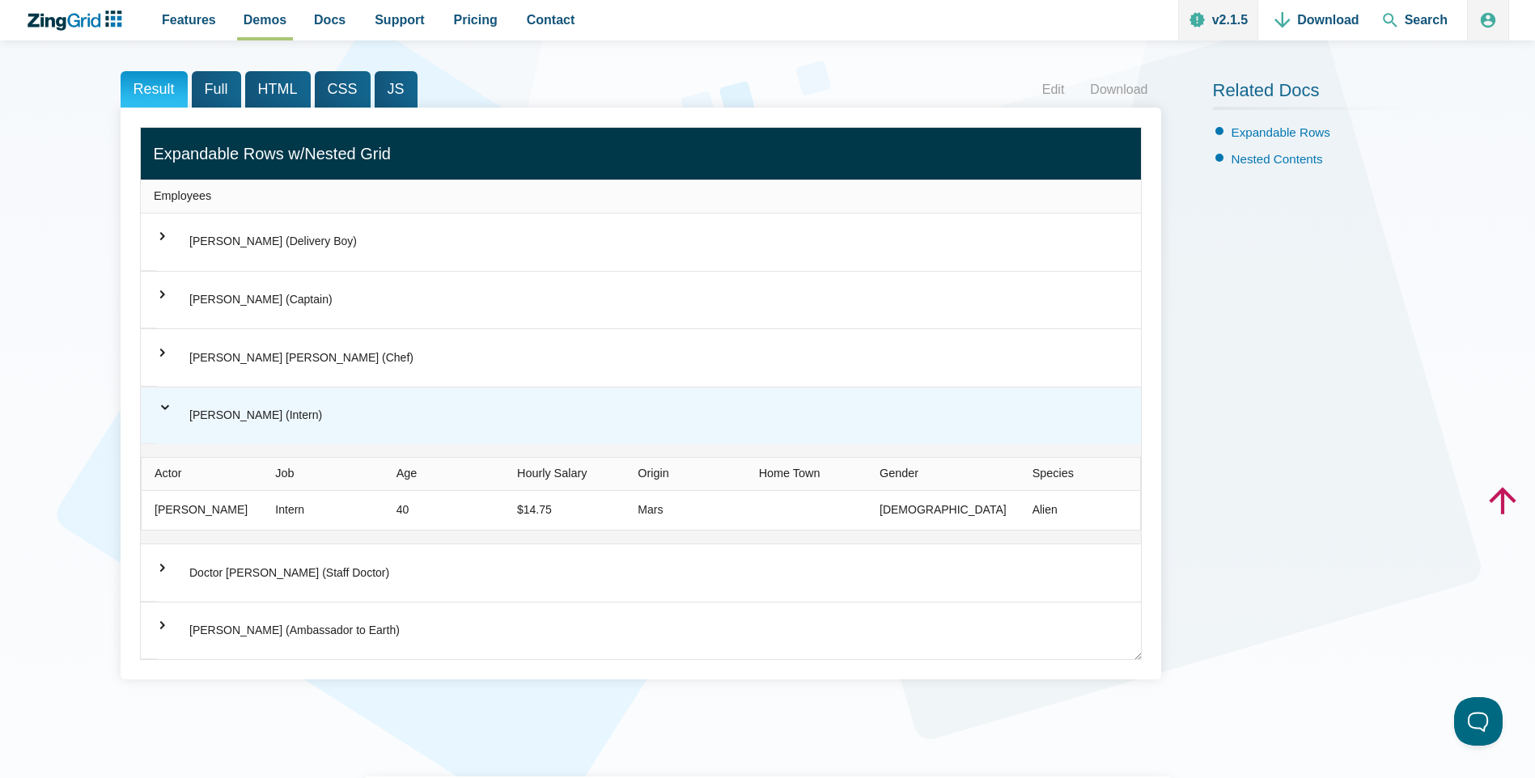
click at [179, 426] on div "⌃ [PERSON_NAME] (Intern)" at bounding box center [641, 416] width 1000 height 57
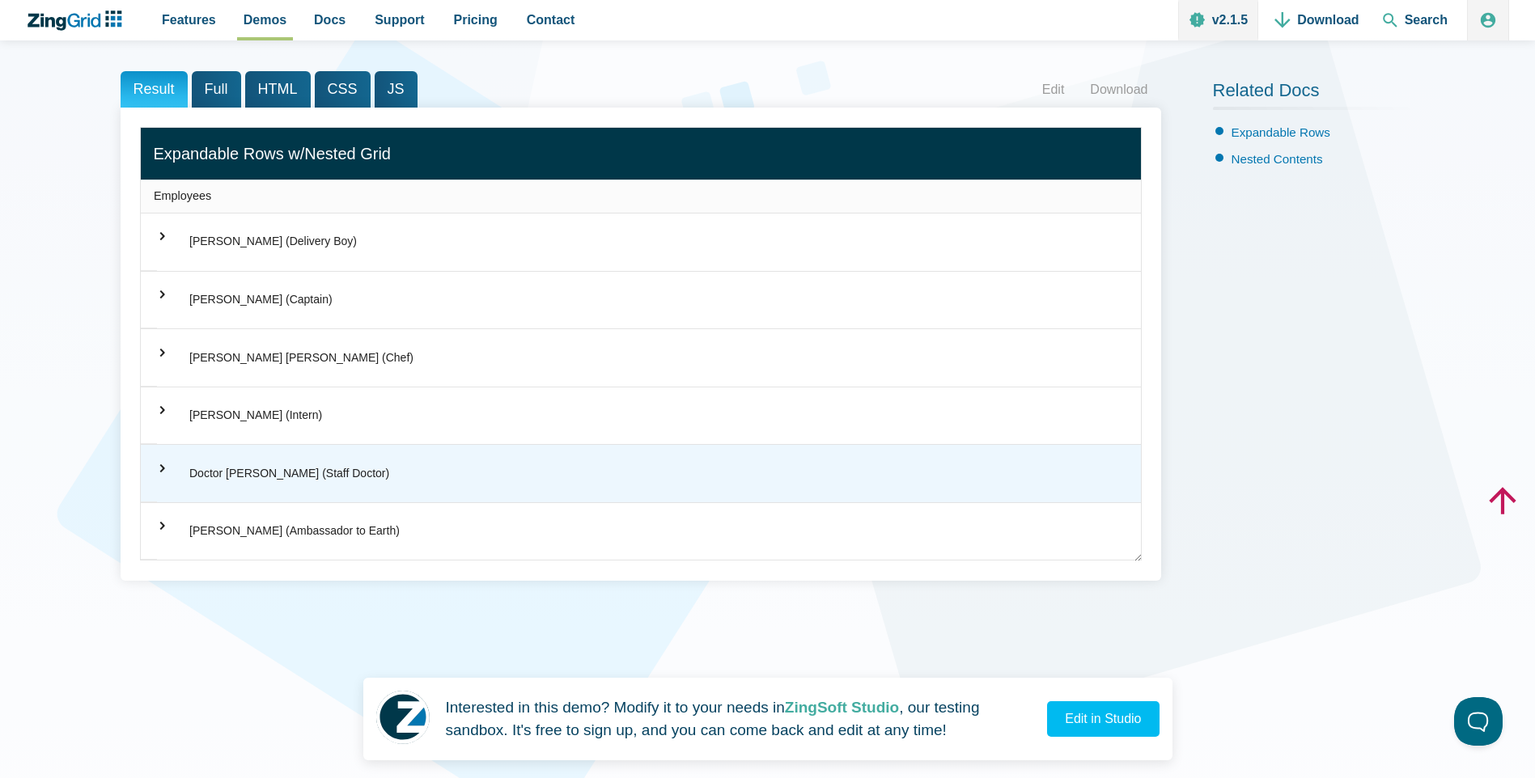
click at [165, 456] on div "⌃ Doctor [PERSON_NAME] (Staff Doctor)" at bounding box center [641, 473] width 1000 height 57
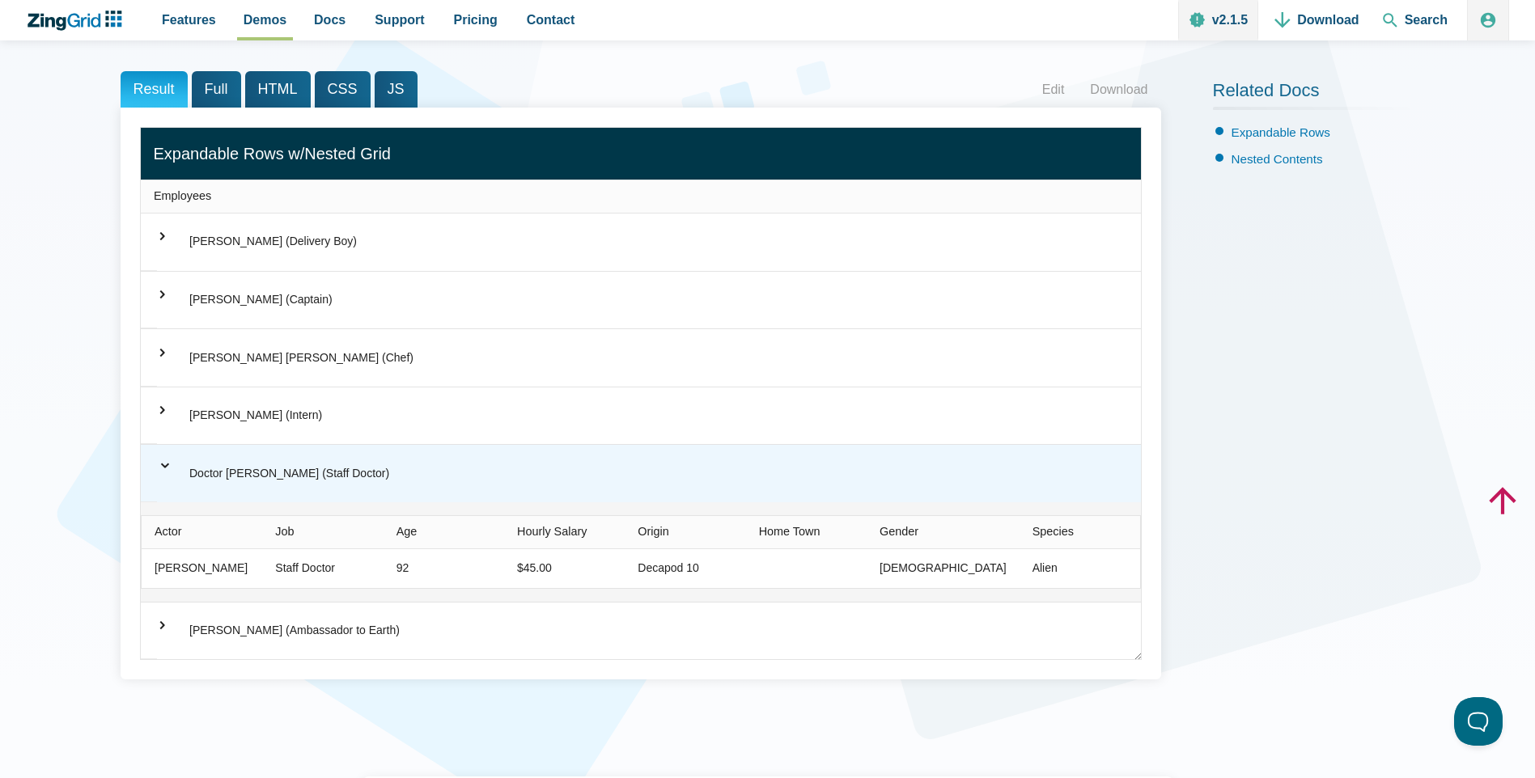
click at [165, 456] on span "⌃" at bounding box center [165, 459] width 16 height 33
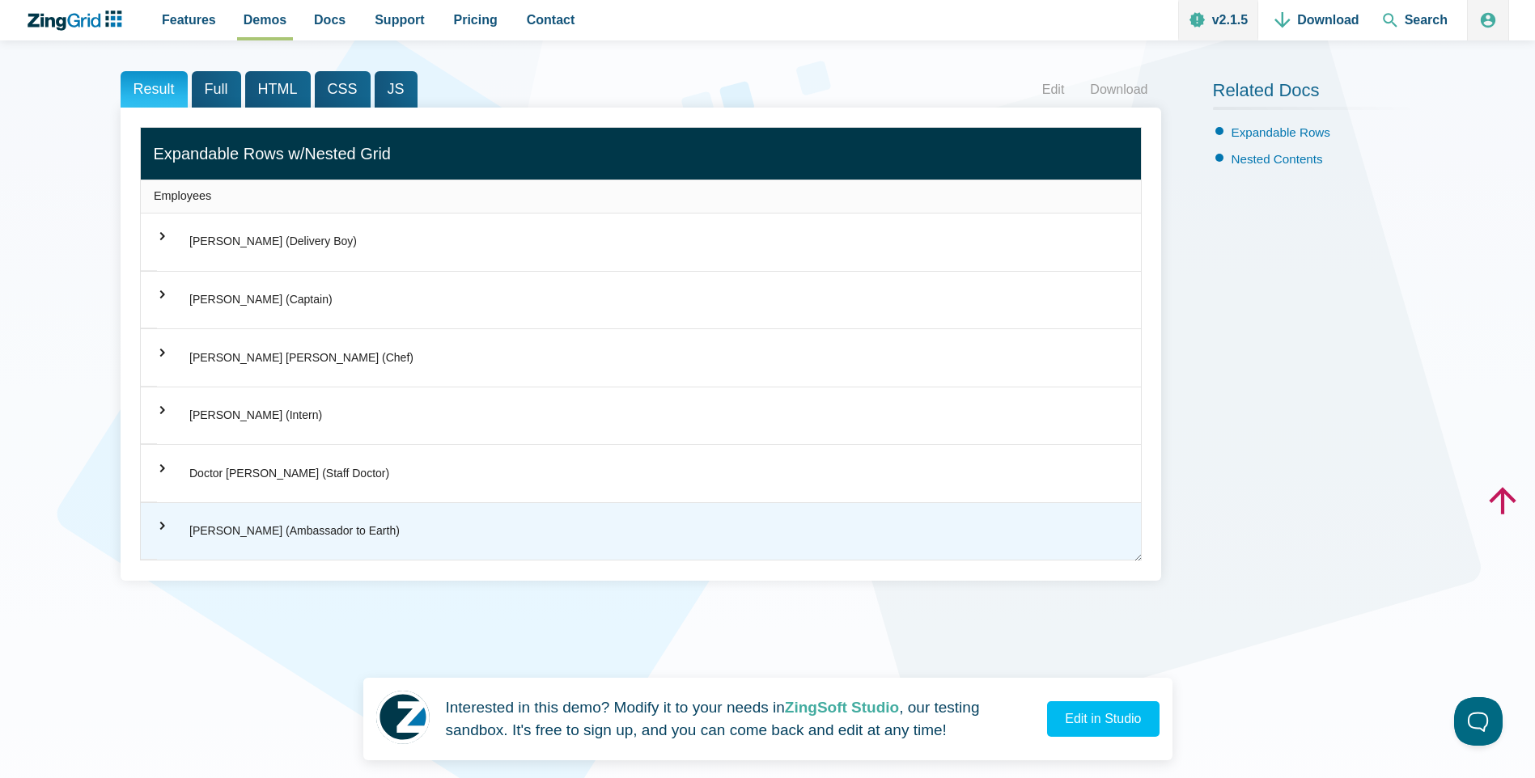
click at [155, 532] on div "⌃ [PERSON_NAME] (Ambassador to Earth)" at bounding box center [641, 531] width 1000 height 57
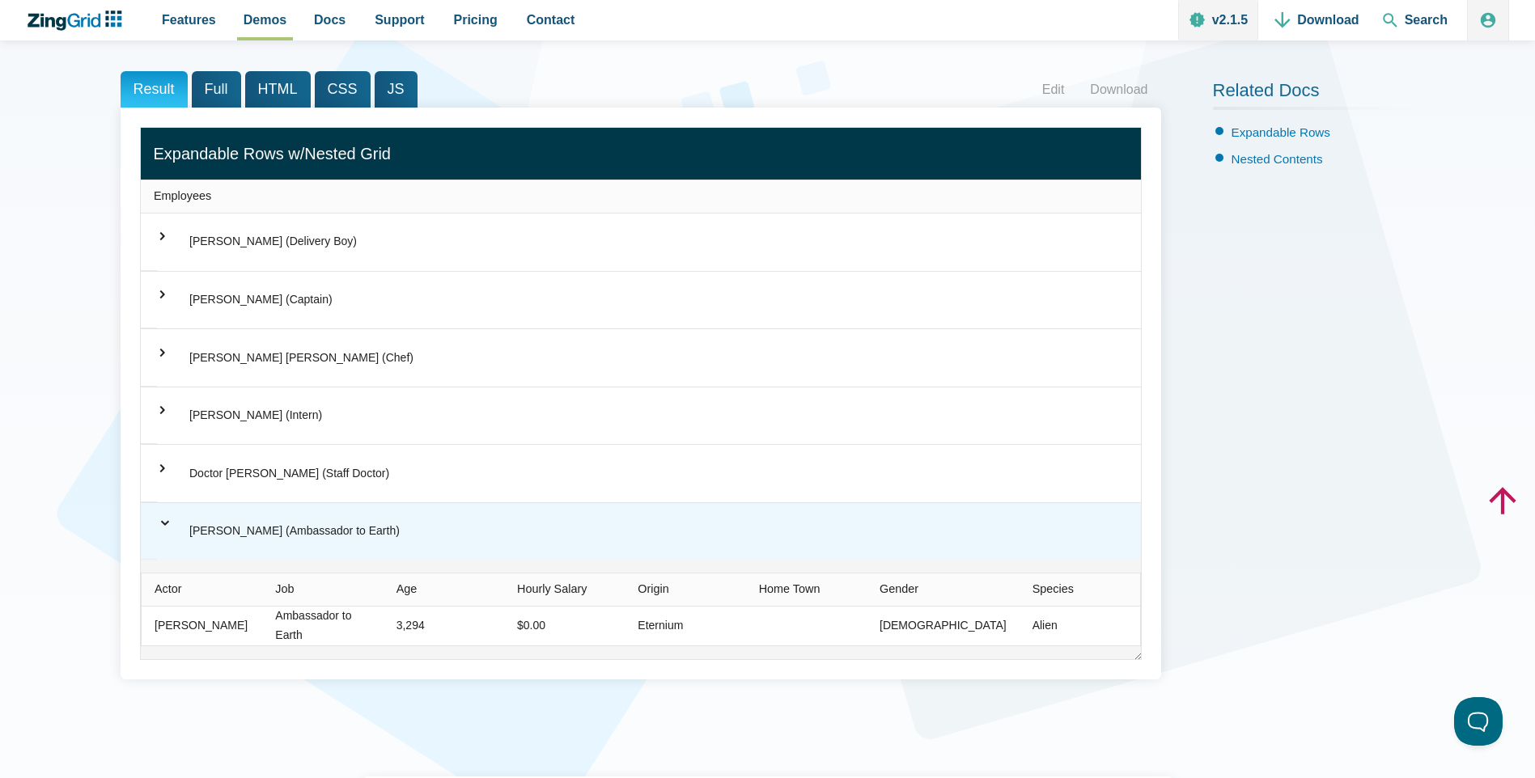
click at [155, 532] on div "⌃ [PERSON_NAME] (Ambassador to Earth)" at bounding box center [641, 531] width 1000 height 57
